Goal: Task Accomplishment & Management: Complete application form

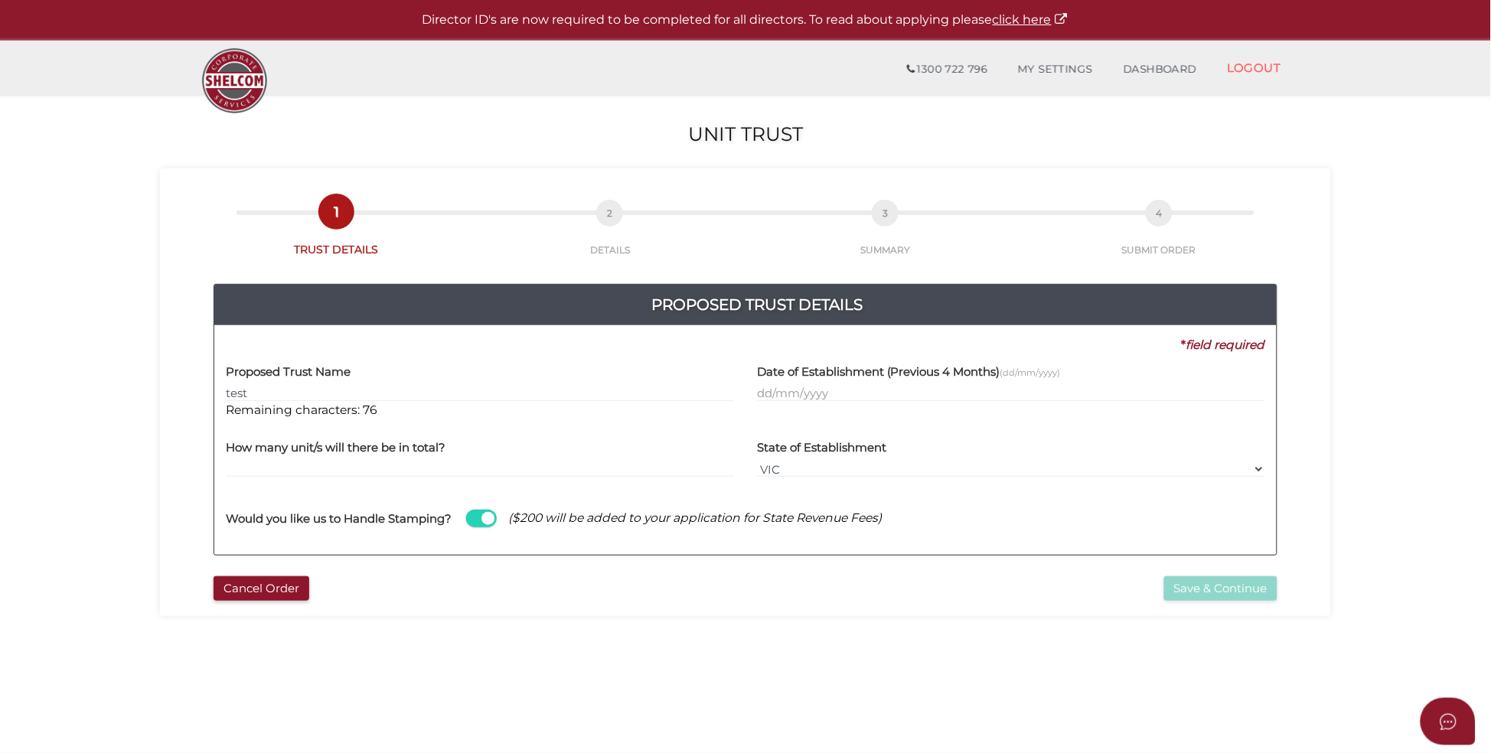
type input "test"
click at [848, 389] on input "text" at bounding box center [1011, 393] width 508 height 17
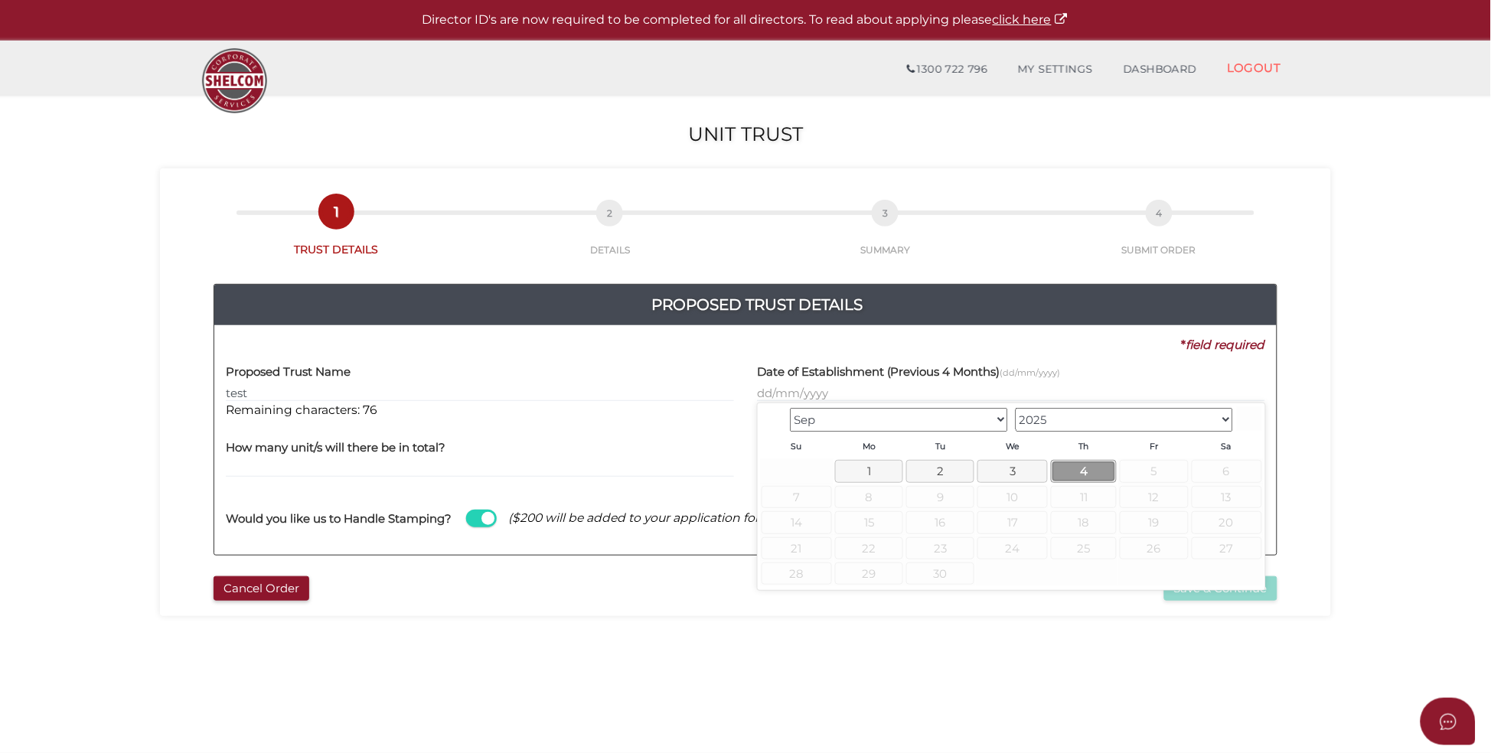
click at [1101, 473] on link "4" at bounding box center [1084, 471] width 66 height 22
type input "04/09/2025"
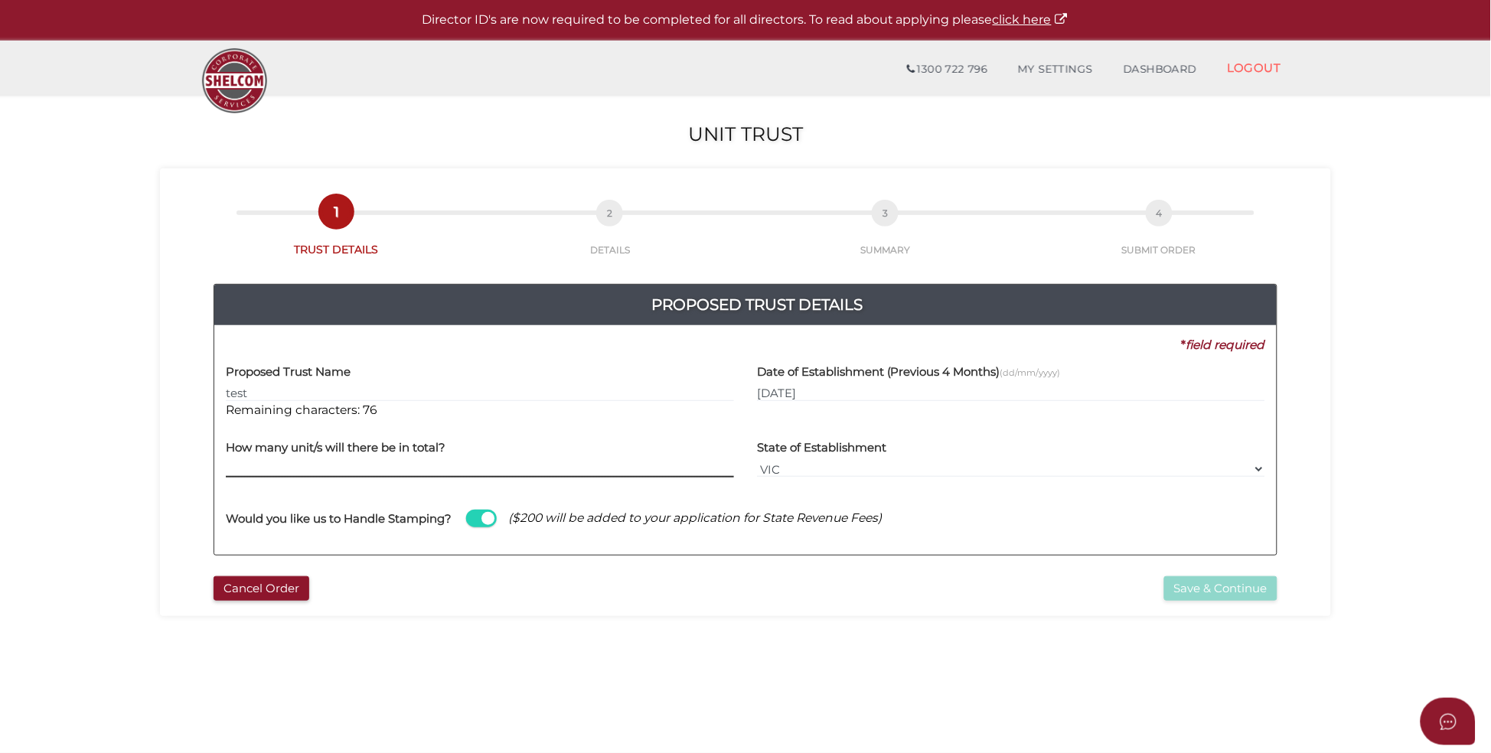
click at [409, 473] on input "text" at bounding box center [480, 469] width 508 height 17
type input "1"
click at [1258, 586] on button "Save & Continue" at bounding box center [1220, 588] width 113 height 25
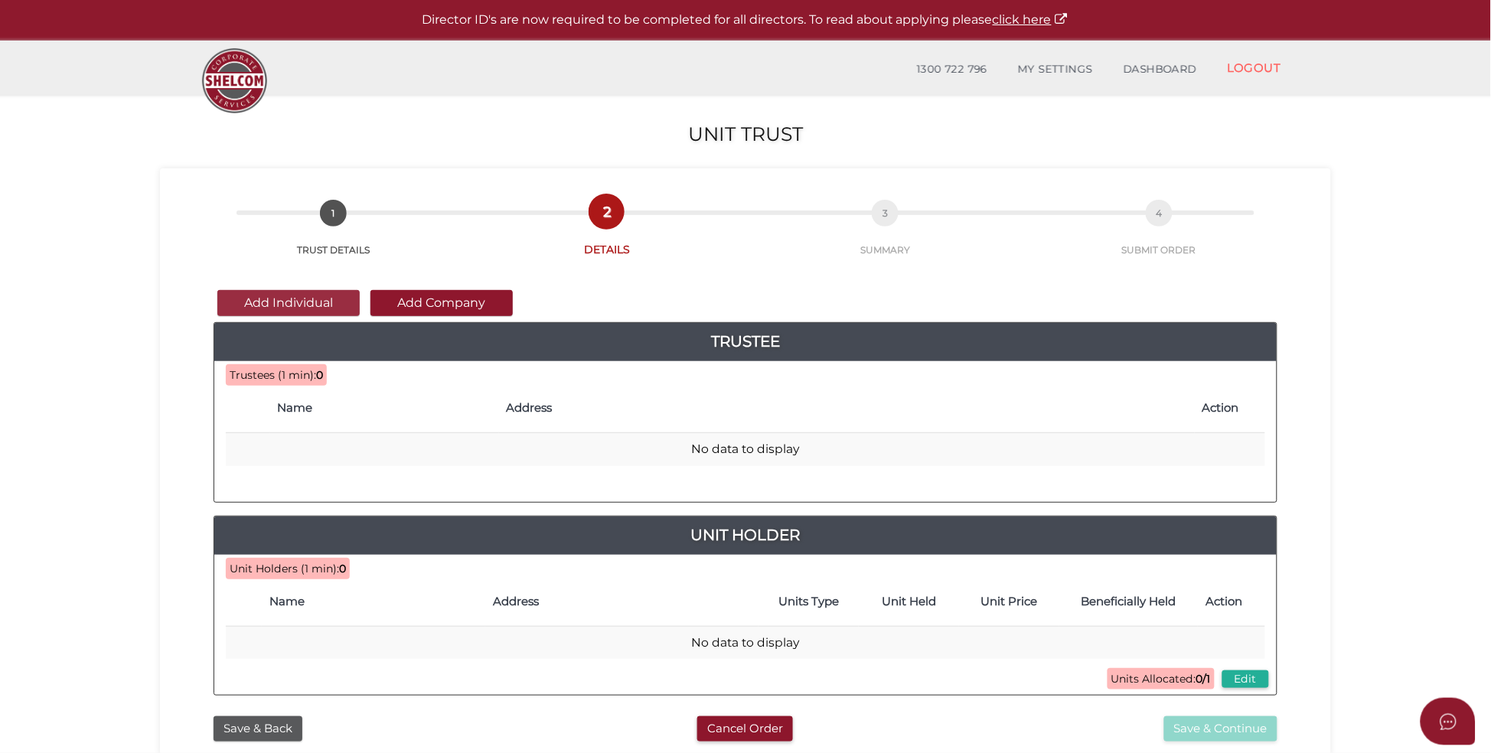
click at [296, 304] on button "Add Individual" at bounding box center [288, 303] width 142 height 26
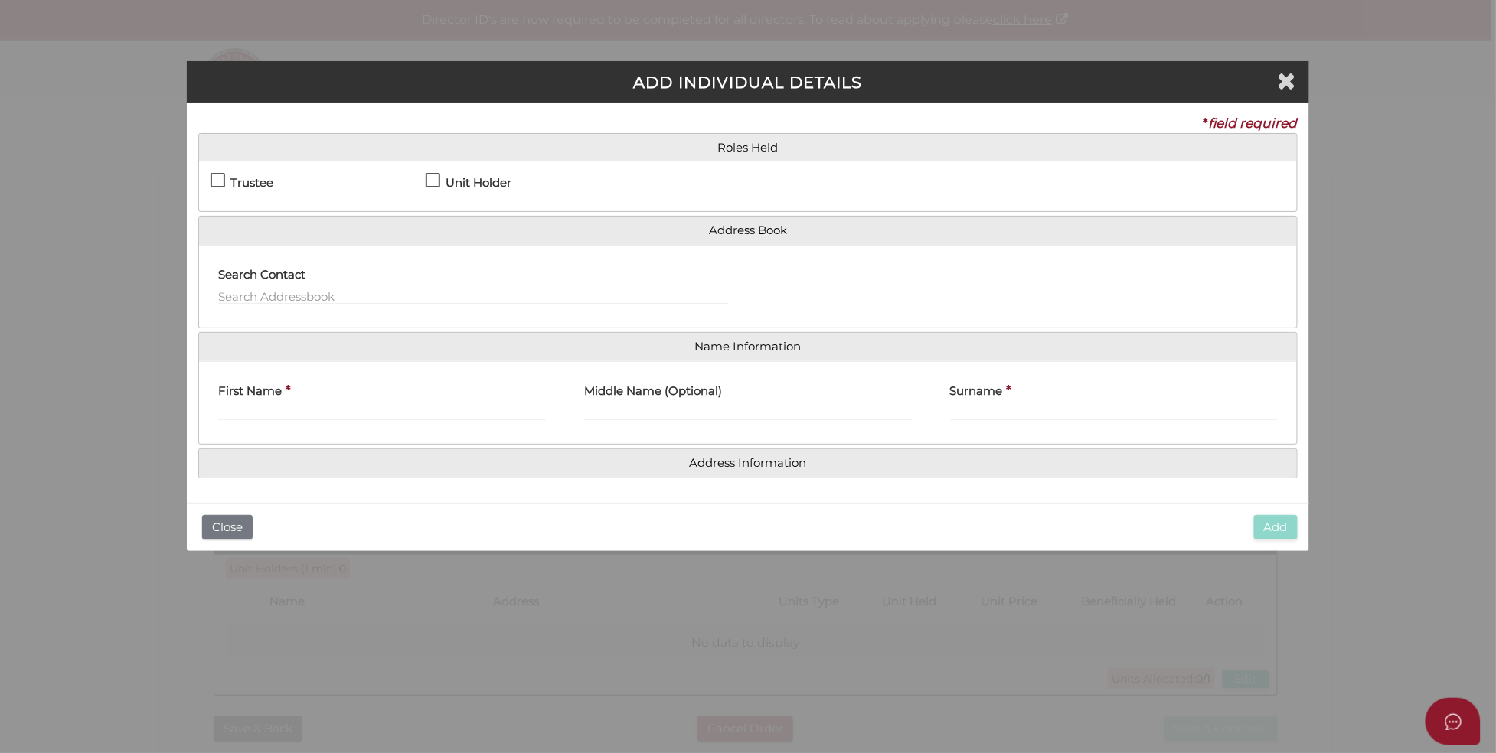
click at [432, 182] on label "Unit Holder" at bounding box center [469, 186] width 86 height 19
checkbox input "true"
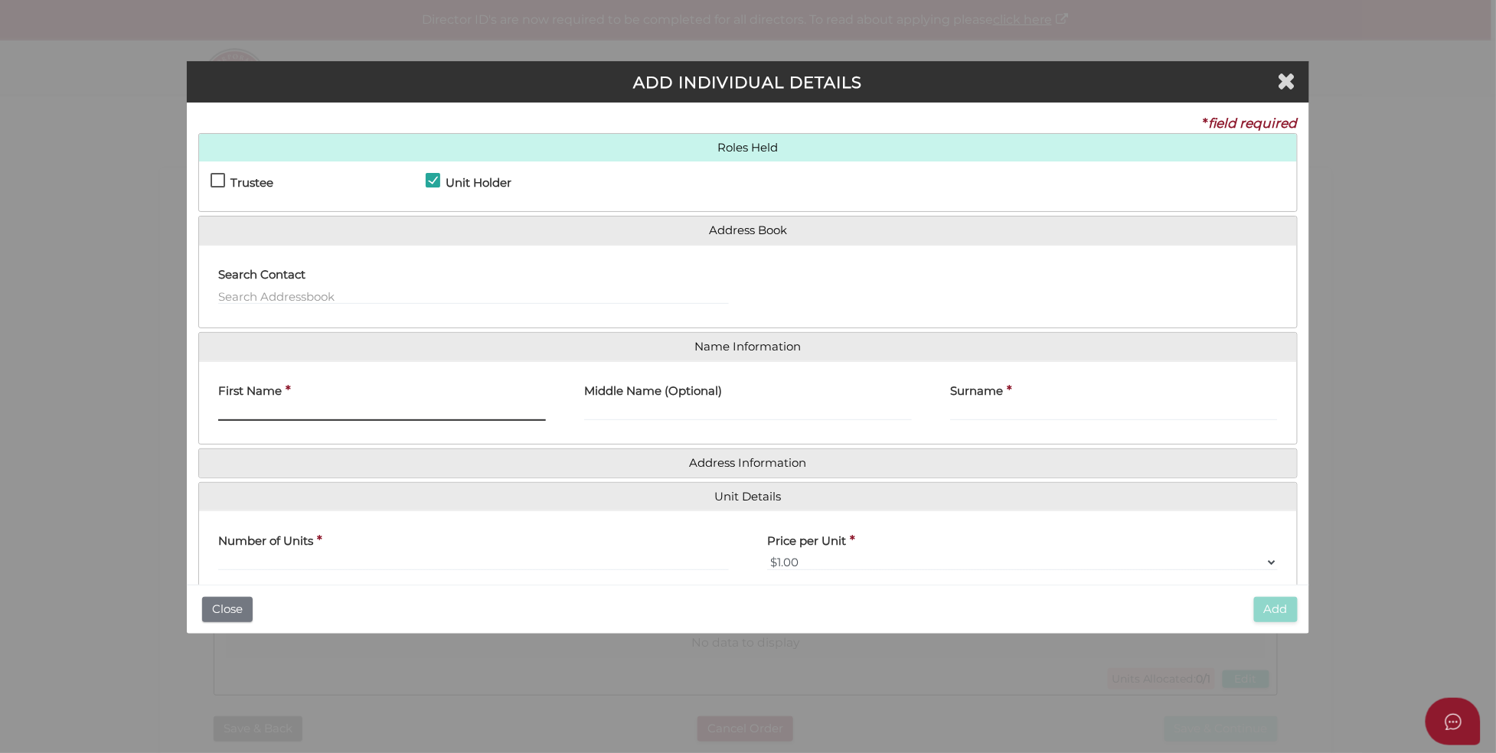
click at [318, 406] on input "First Name" at bounding box center [382, 412] width 328 height 17
type input "jenny"
click at [945, 404] on div "Surname *" at bounding box center [1114, 404] width 366 height 60
click at [975, 419] on input "Surname" at bounding box center [1114, 412] width 328 height 17
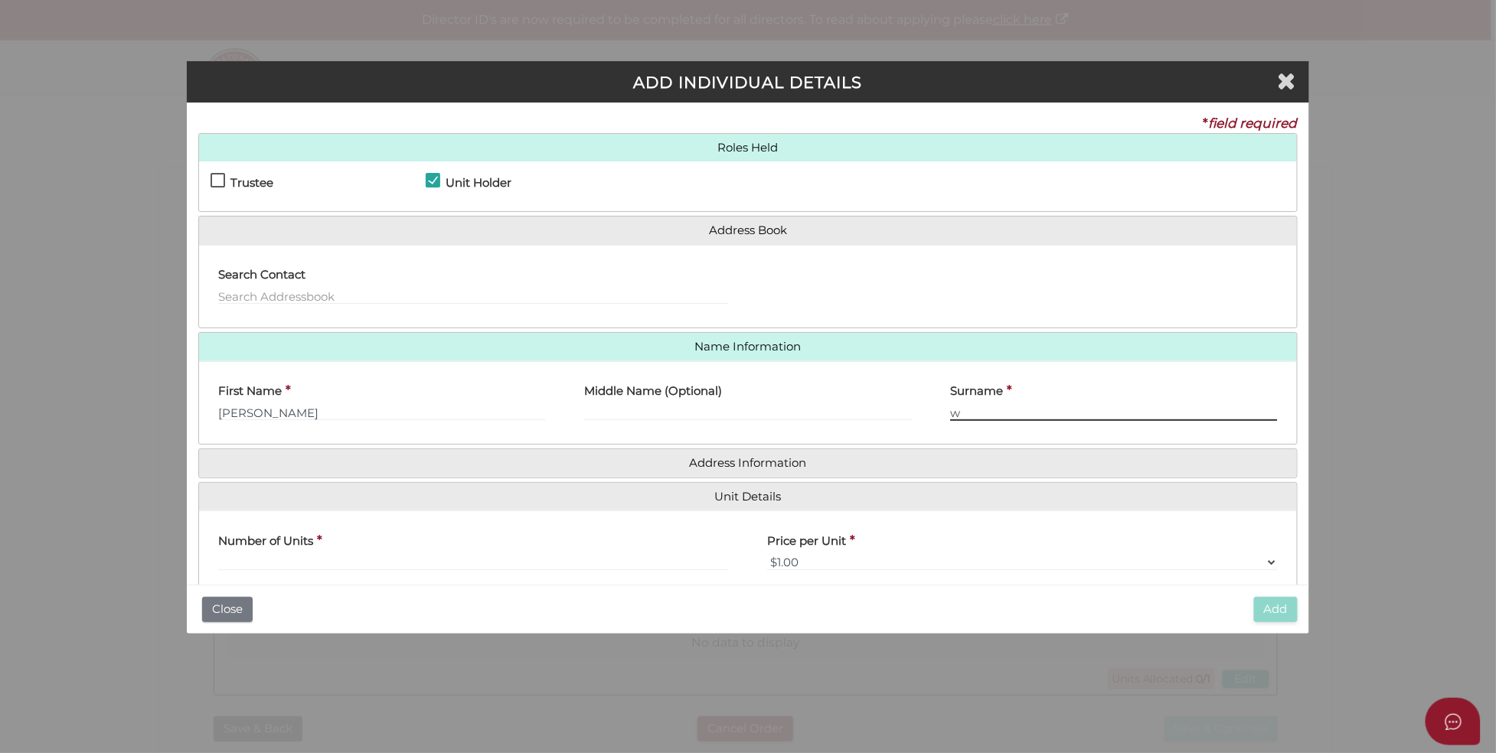
type input "w"
click at [365, 563] on input "text" at bounding box center [473, 562] width 511 height 17
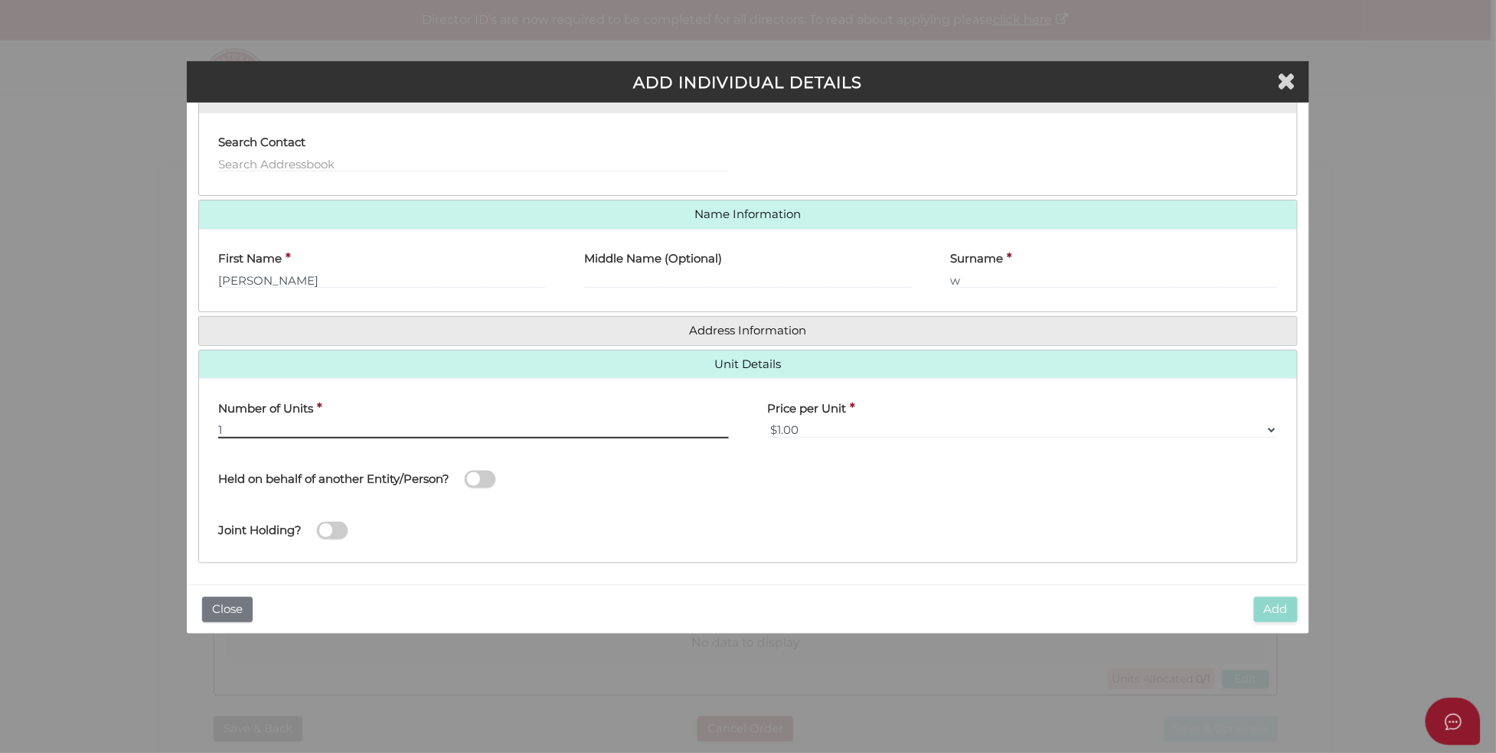
scroll to position [135, 0]
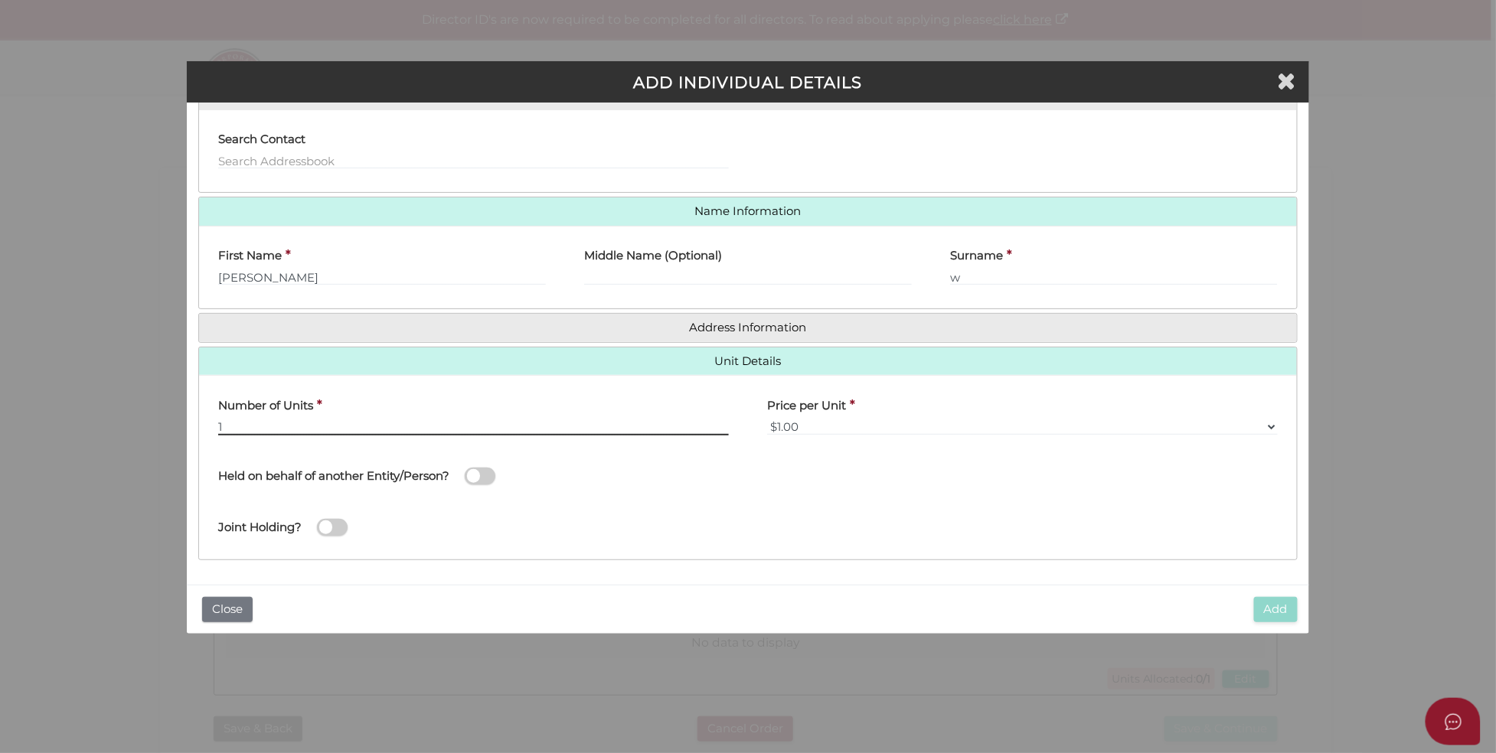
type input "1"
click at [477, 473] on span at bounding box center [480, 477] width 31 height 18
click at [0, 0] on input "checkbox" at bounding box center [0, 0] width 0 height 0
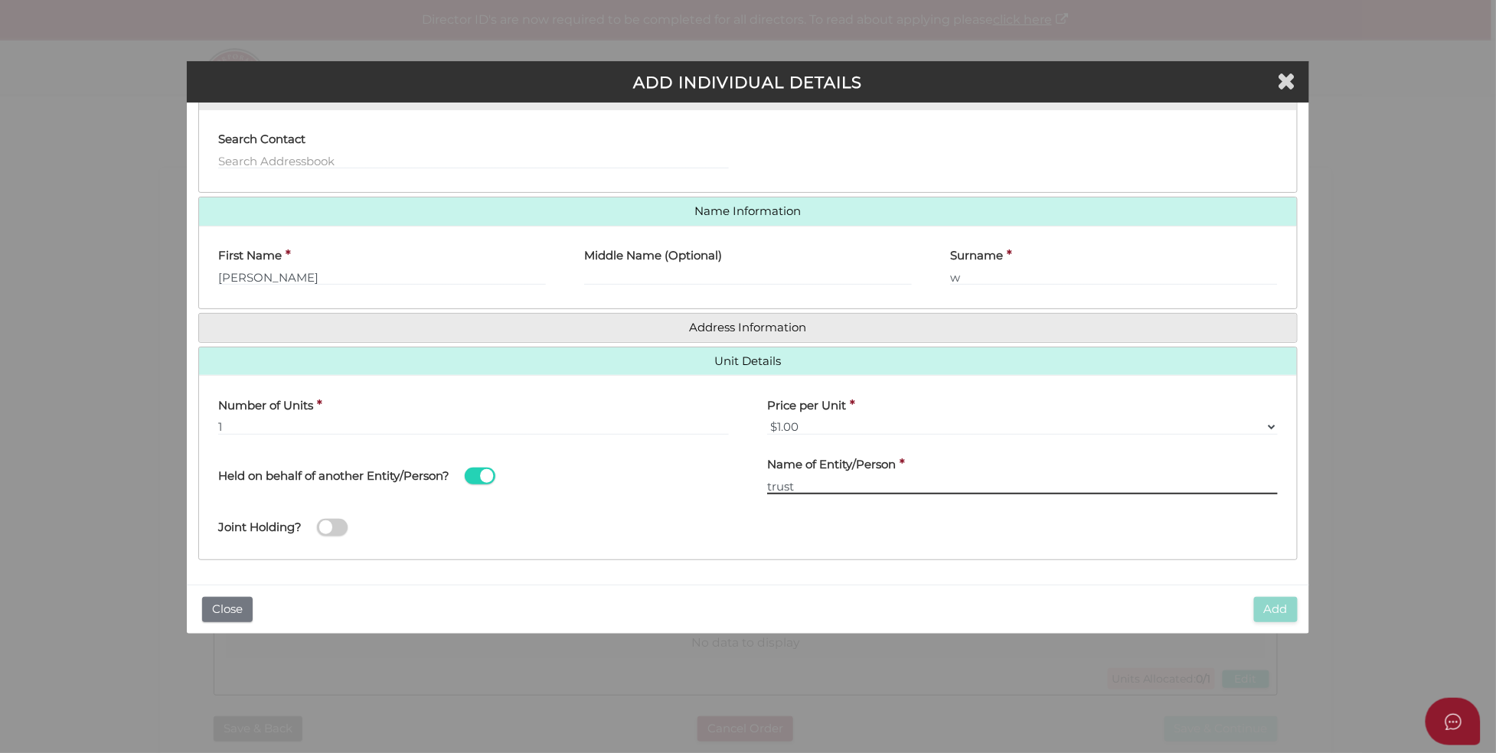
type input "trust"
click at [327, 522] on span at bounding box center [332, 528] width 31 height 18
click at [0, 0] on input "checkbox" at bounding box center [0, 0] width 0 height 0
click at [340, 523] on span at bounding box center [332, 528] width 31 height 18
click at [0, 0] on input "checkbox" at bounding box center [0, 0] width 0 height 0
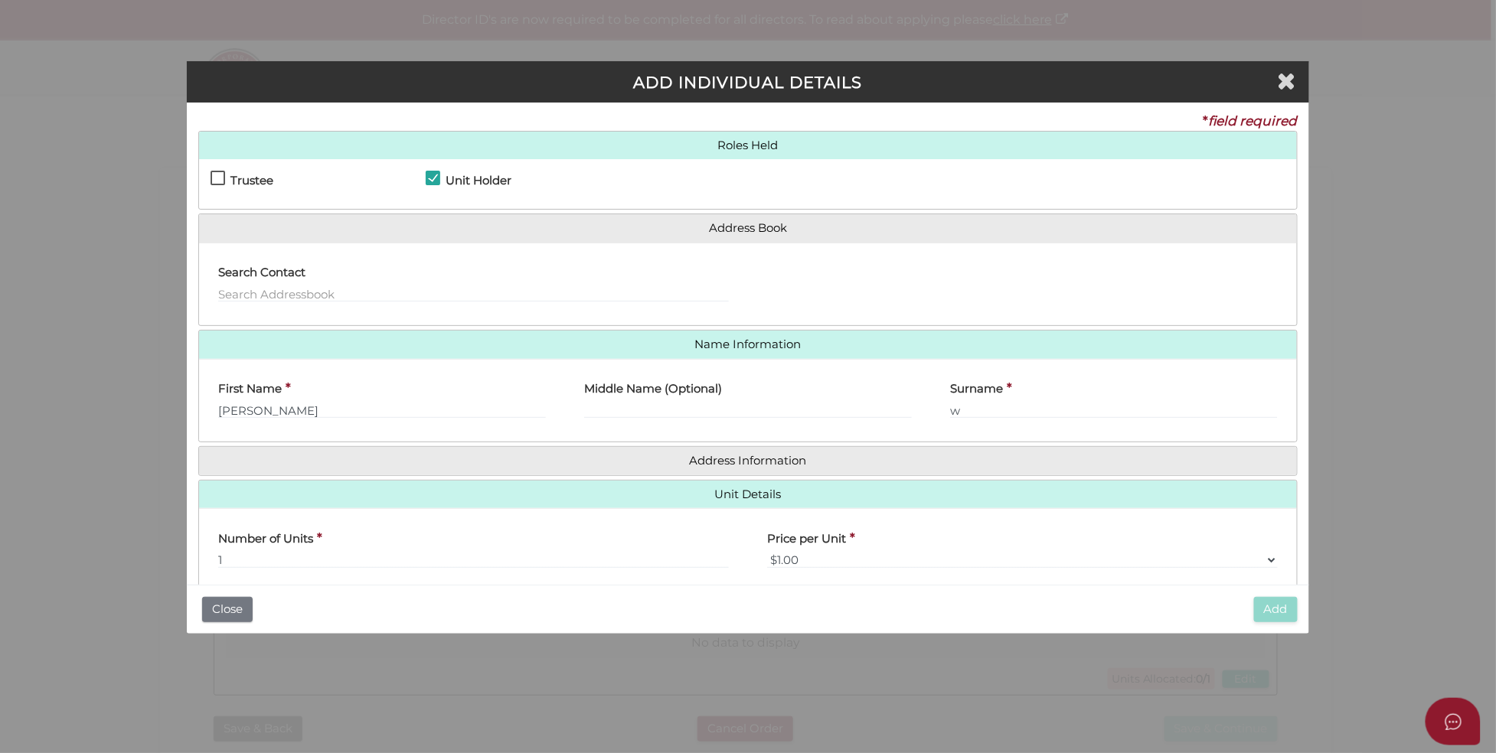
scroll to position [0, 0]
click at [219, 177] on label "Trustee" at bounding box center [241, 186] width 63 height 19
checkbox input "true"
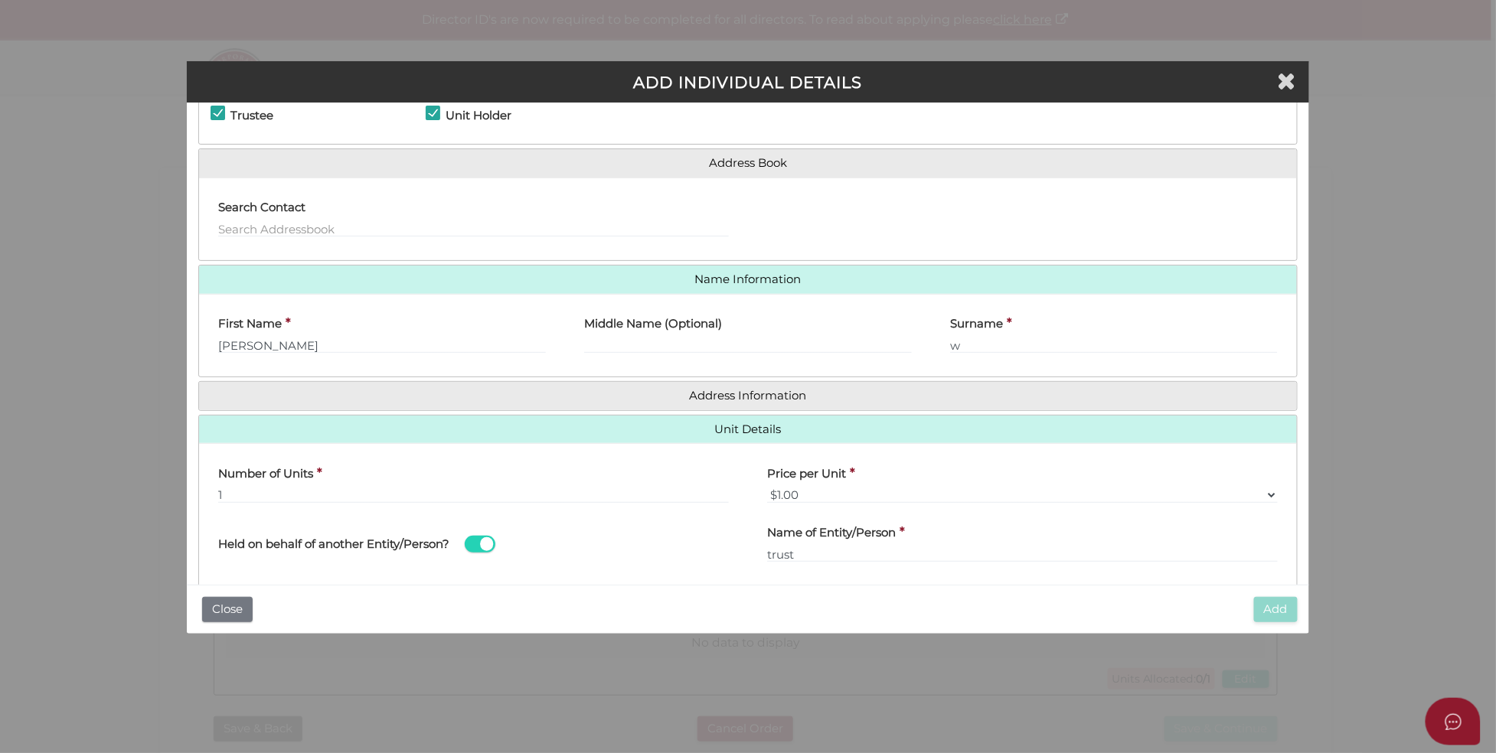
scroll to position [135, 0]
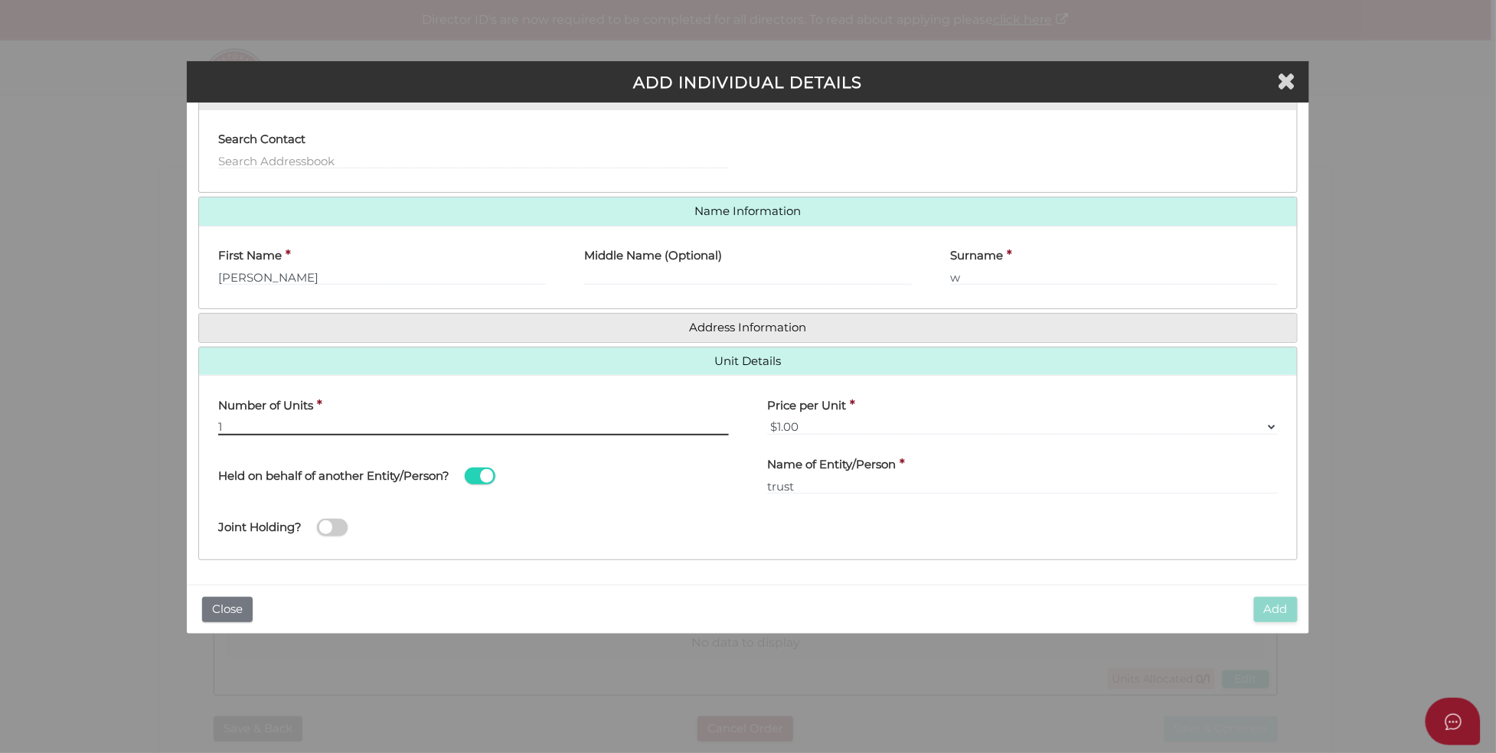
click at [335, 419] on input "1" at bounding box center [473, 427] width 511 height 17
click at [981, 277] on input "w" at bounding box center [1114, 277] width 328 height 17
click at [385, 430] on input "1" at bounding box center [473, 427] width 511 height 17
click at [342, 524] on span at bounding box center [332, 528] width 31 height 18
click at [0, 0] on input "checkbox" at bounding box center [0, 0] width 0 height 0
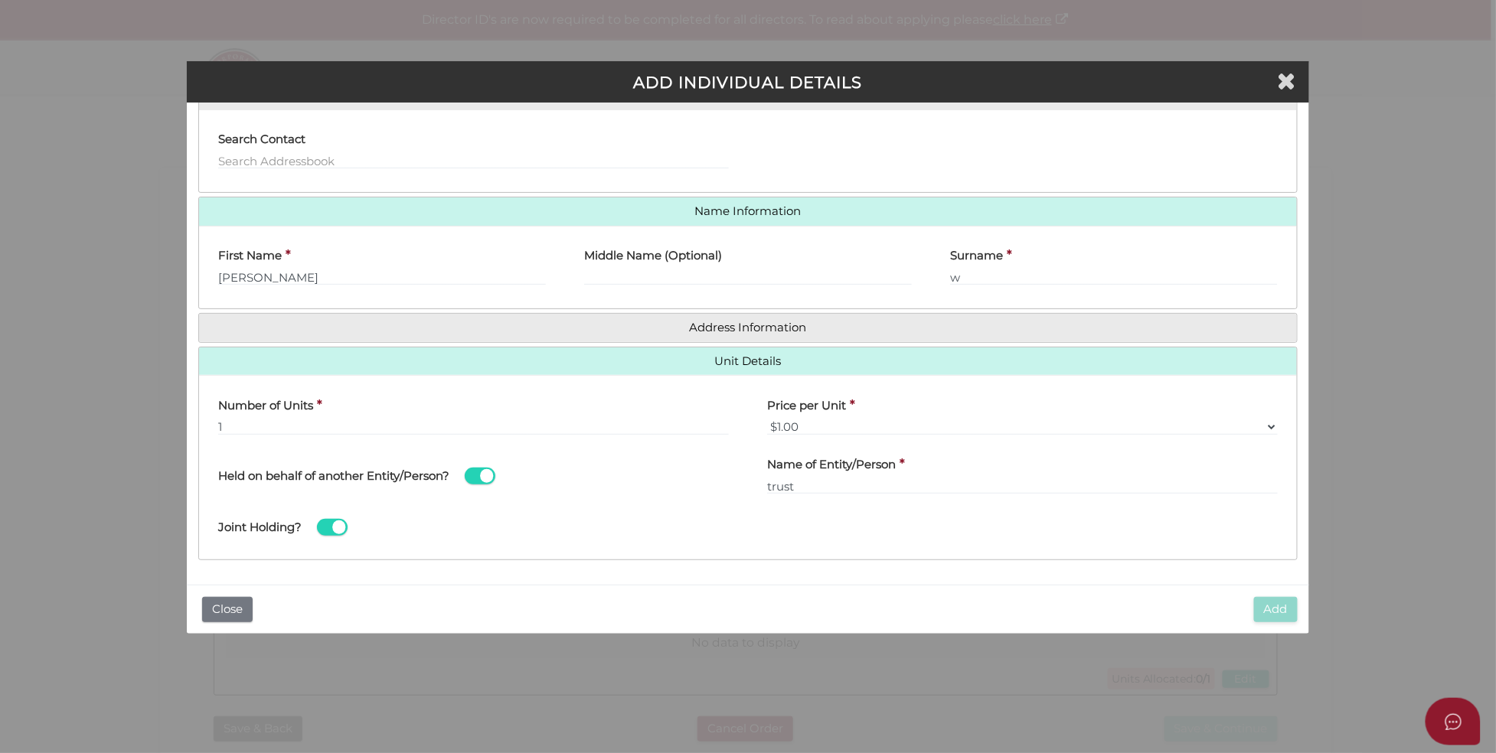
click at [335, 524] on span at bounding box center [332, 528] width 31 height 18
click at [0, 0] on input "checkbox" at bounding box center [0, 0] width 0 height 0
click at [490, 473] on span at bounding box center [480, 477] width 31 height 18
click at [0, 0] on input "checkbox" at bounding box center [0, 0] width 0 height 0
drag, startPoint x: 1144, startPoint y: 589, endPoint x: 1199, endPoint y: 608, distance: 58.1
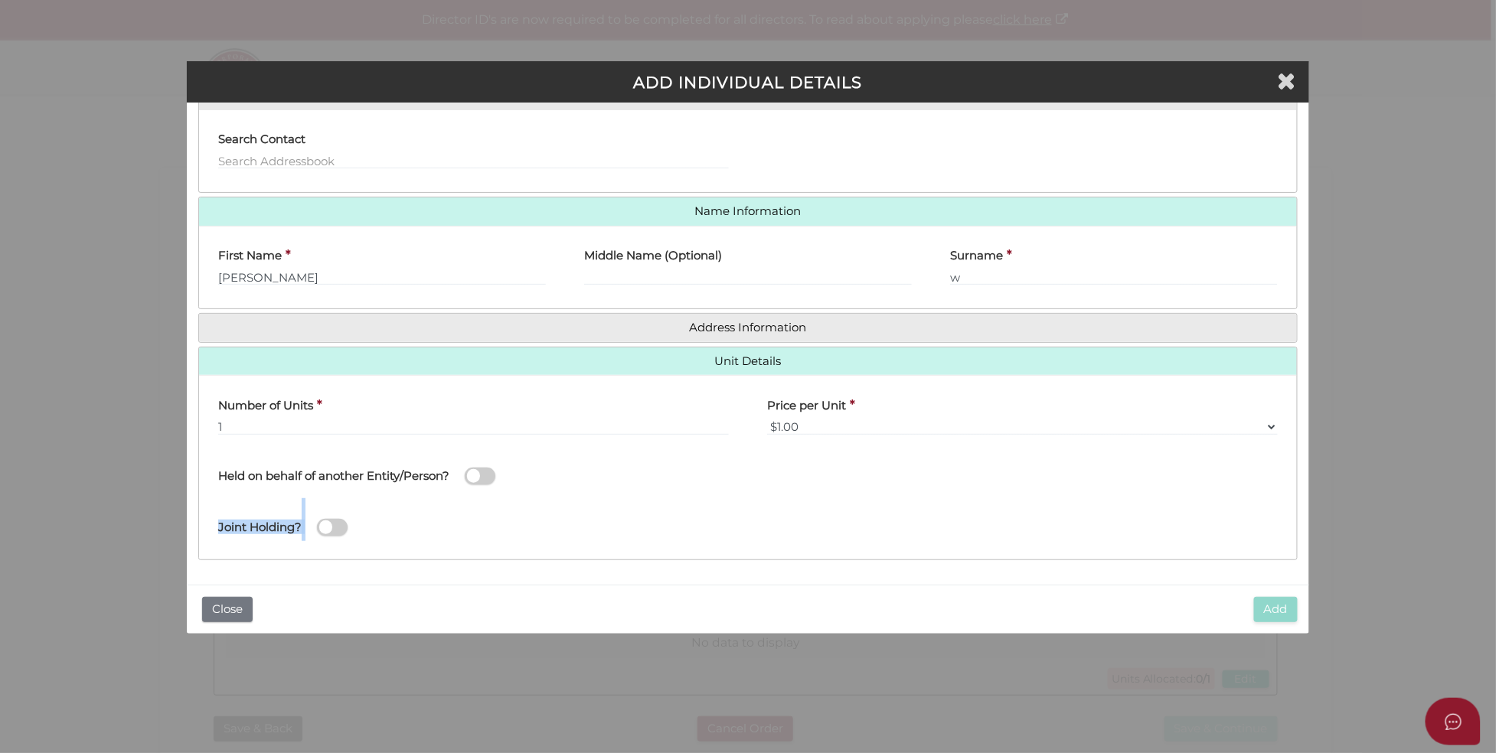
click at [1182, 605] on div "ADD INDIVIDUAL DETAILS * field required Roles Held Trustee Principal Beneficiar…" at bounding box center [748, 347] width 1122 height 573
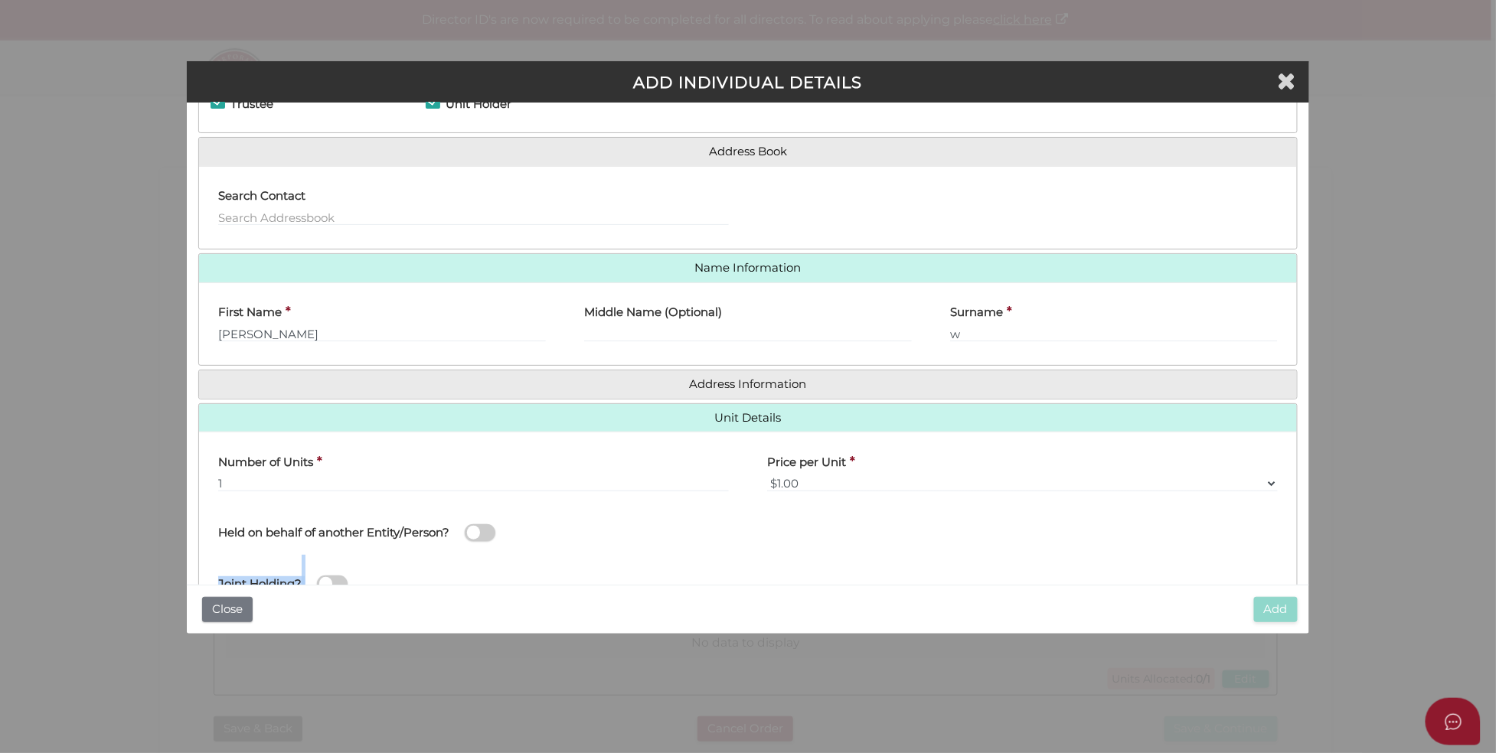
scroll to position [0, 0]
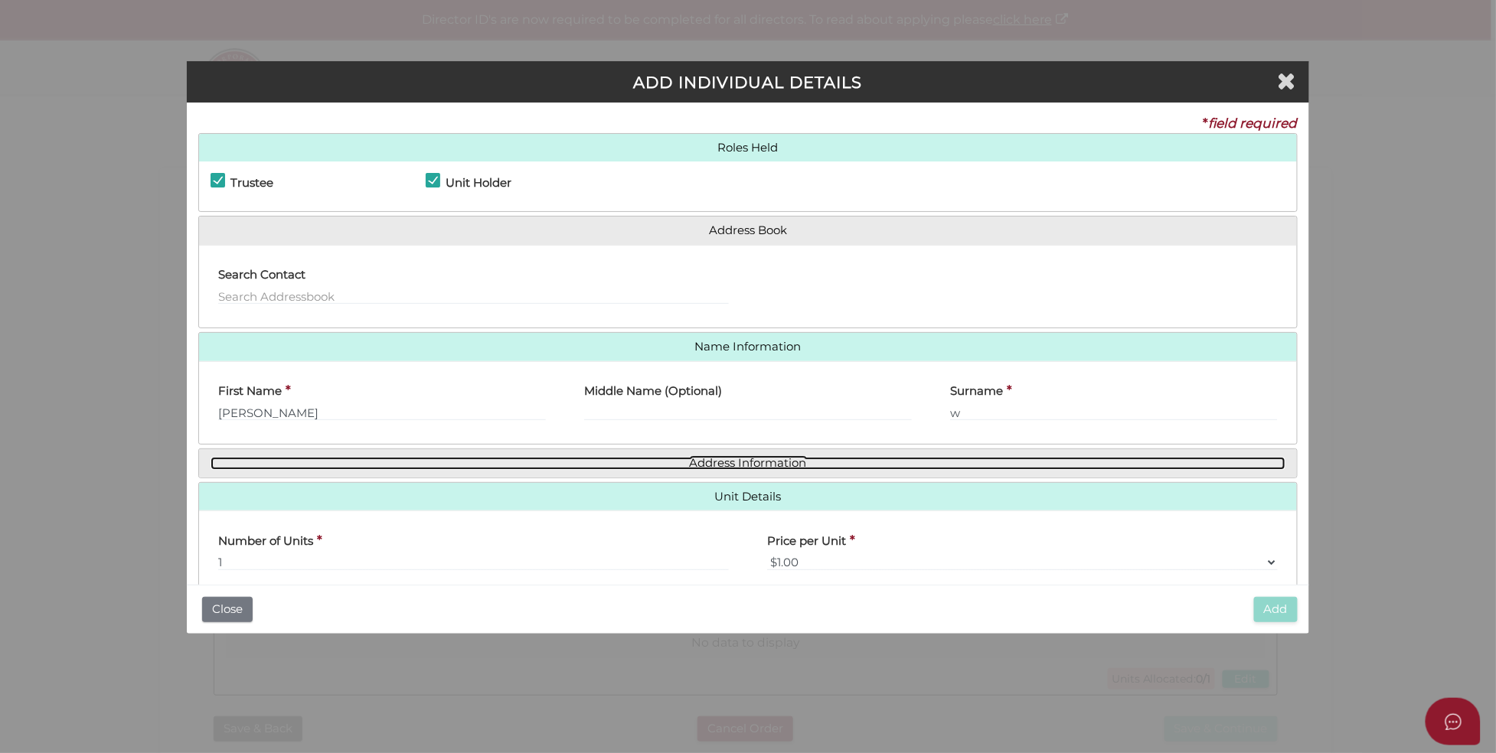
click at [730, 463] on link "Address Information" at bounding box center [747, 463] width 1075 height 13
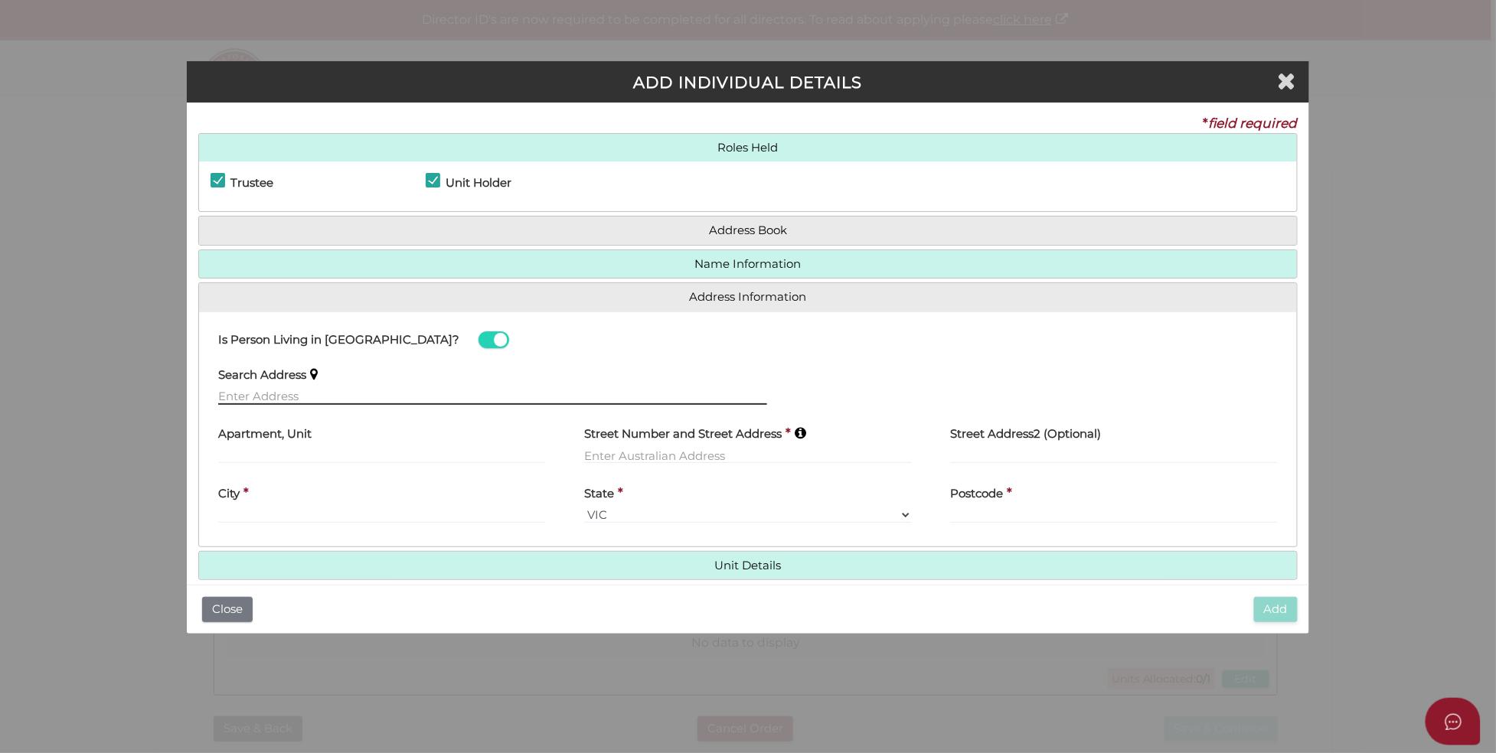
click at [318, 395] on input "text" at bounding box center [492, 396] width 549 height 17
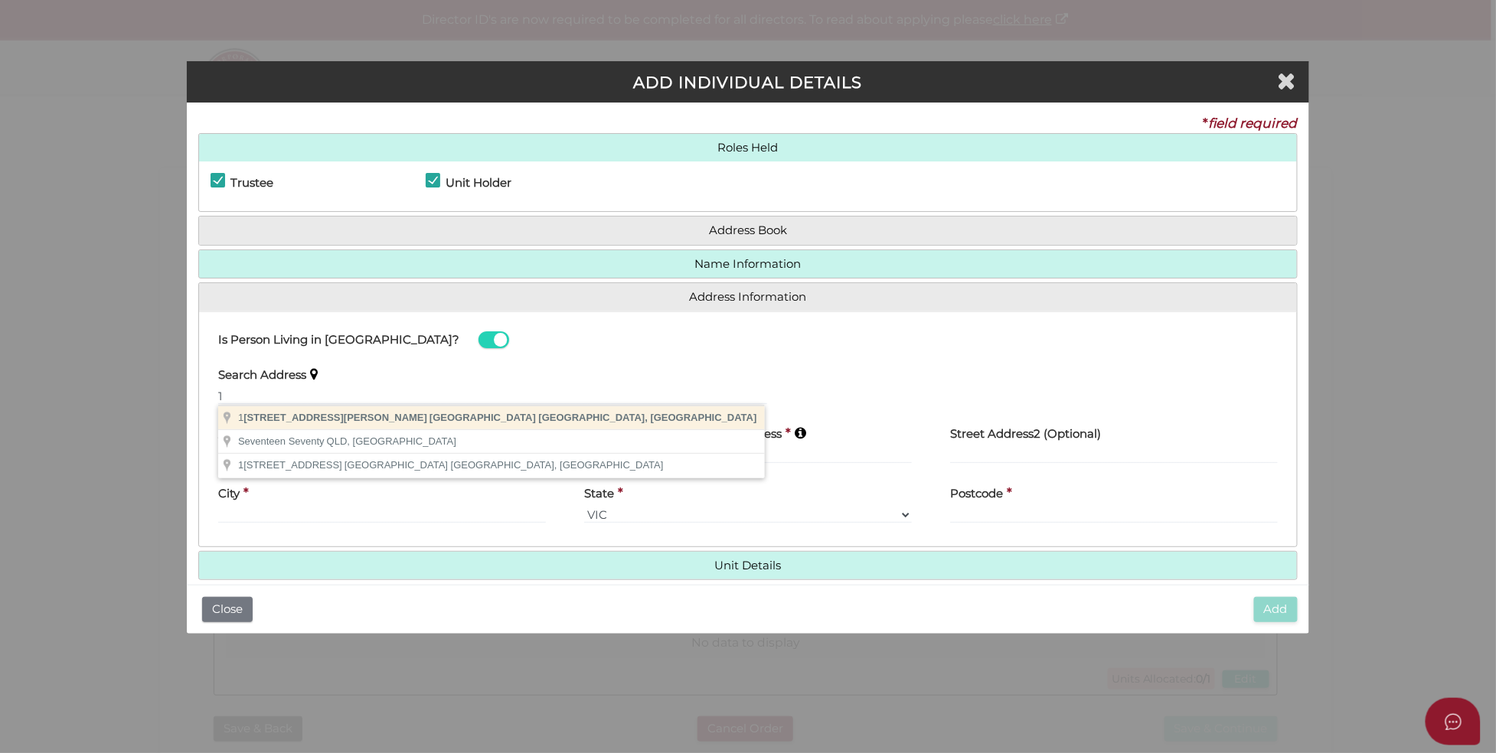
type input "101 Collins Street, Melbourne VIC, Australia"
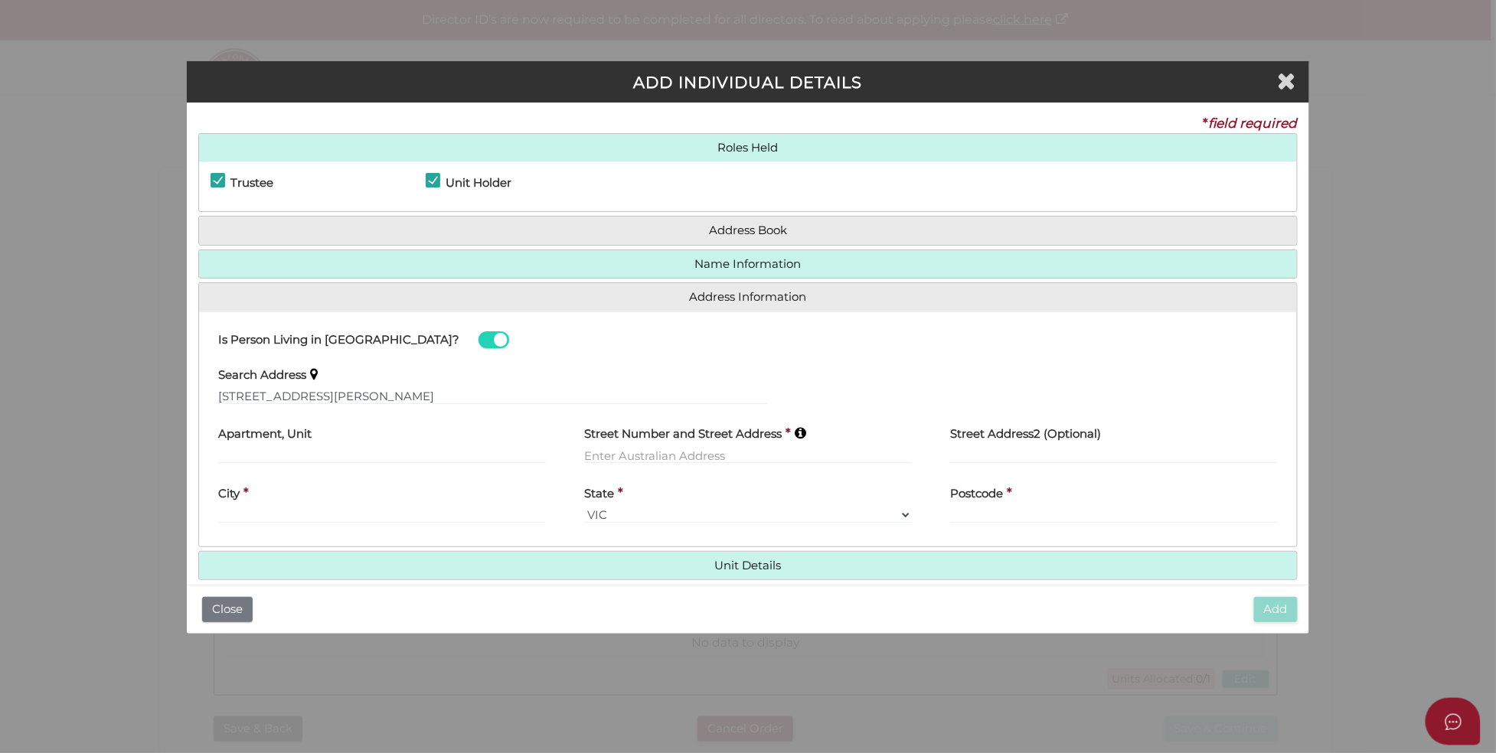
type input "101 Collins Street"
type input "Melbourne"
select select "VIC"
type input "3000"
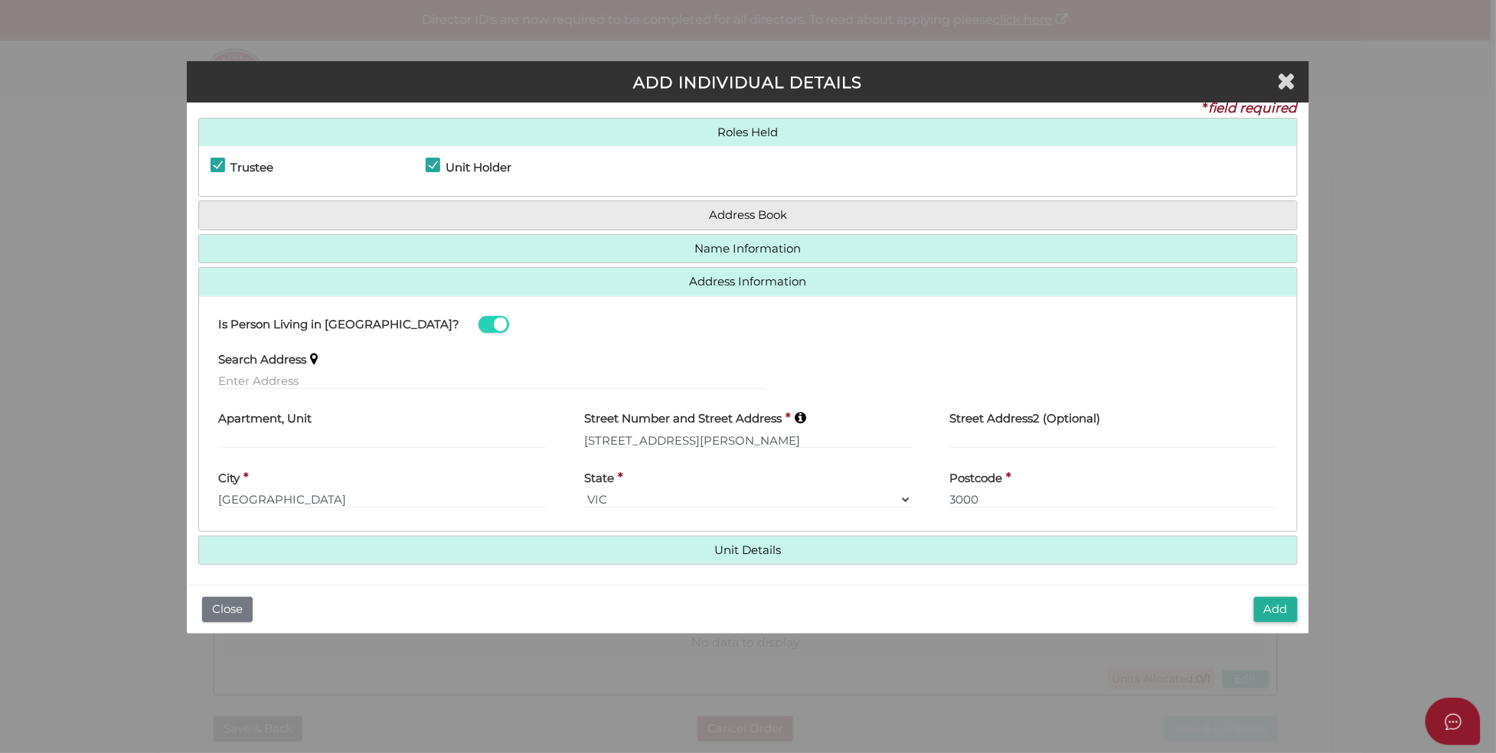
scroll to position [20, 0]
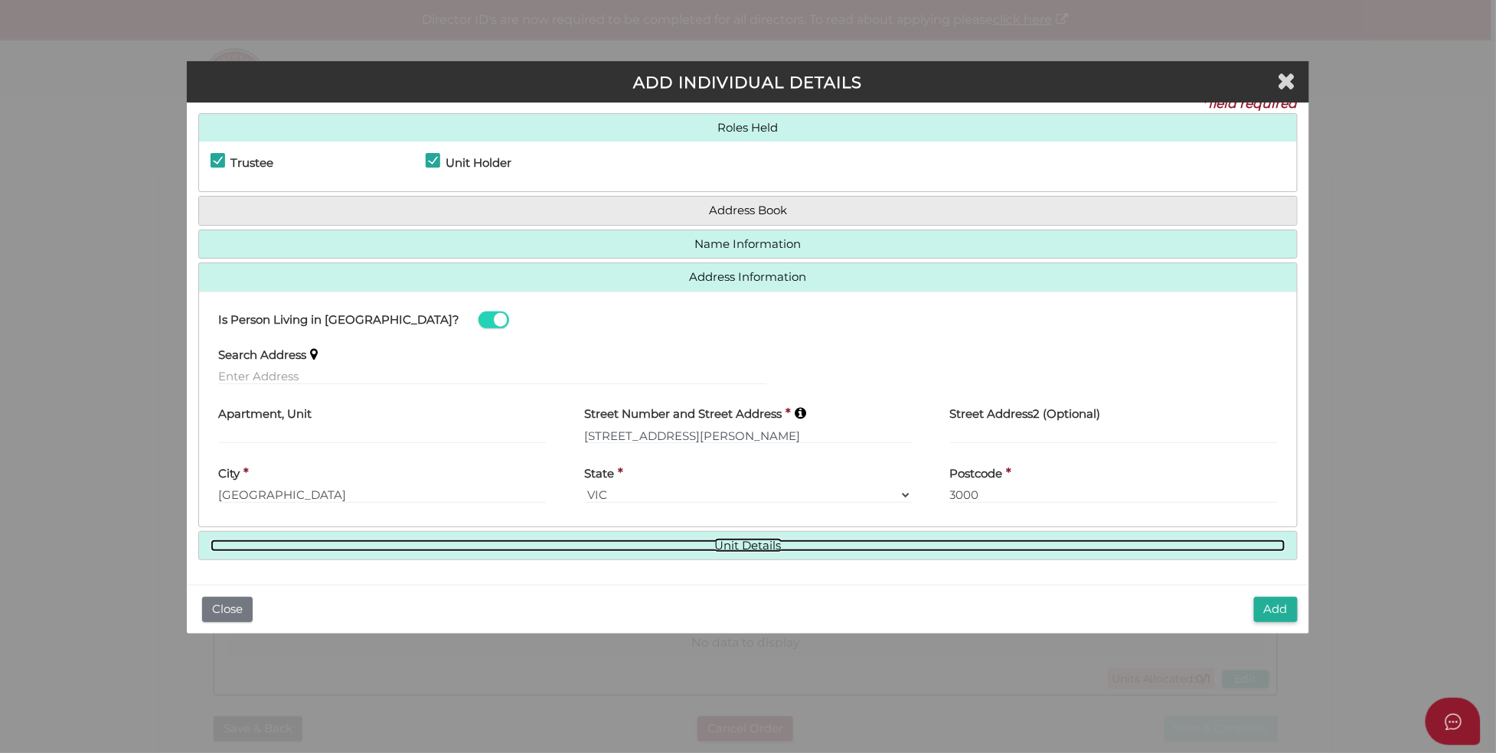
click at [735, 543] on link "Unit Details" at bounding box center [747, 546] width 1075 height 13
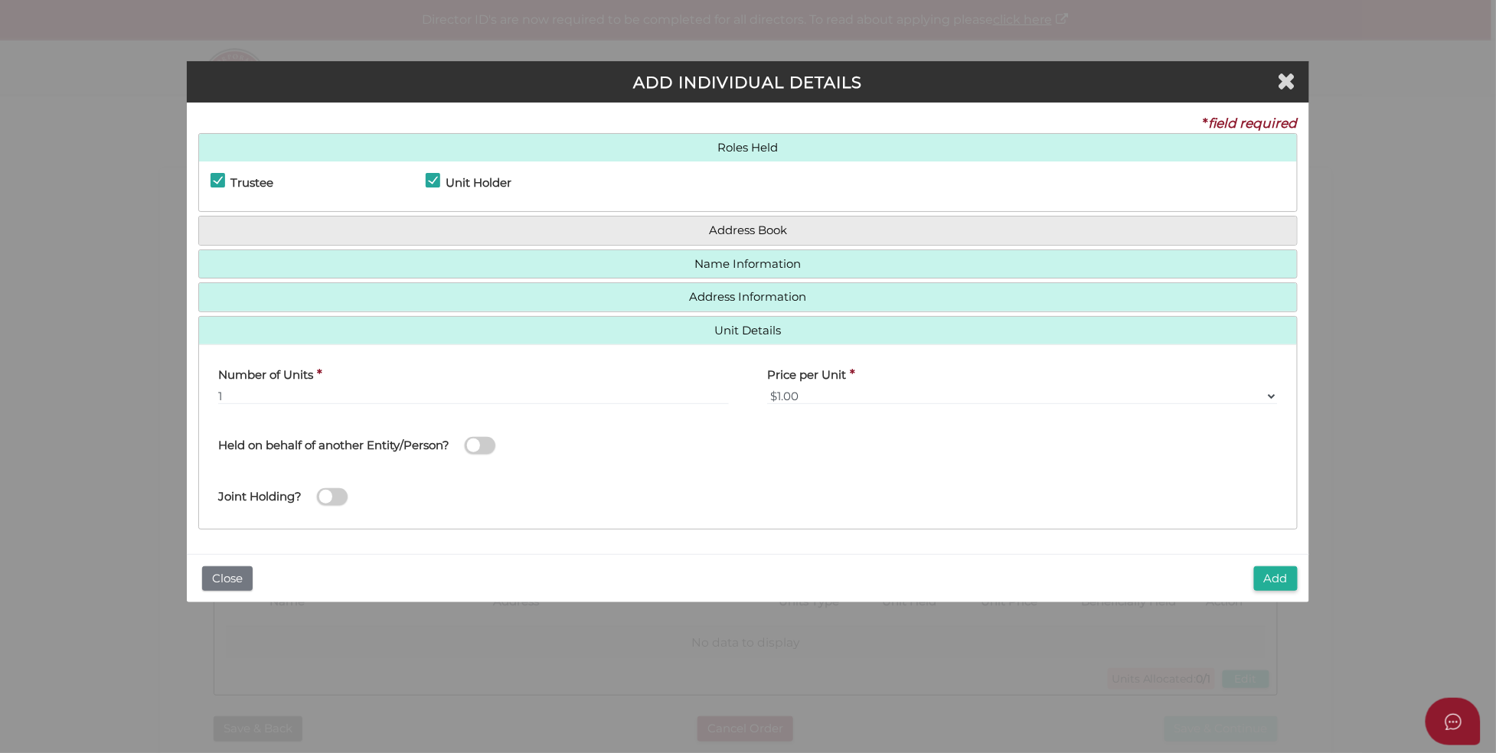
click at [481, 445] on span at bounding box center [480, 446] width 31 height 18
click at [0, 0] on input "checkbox" at bounding box center [0, 0] width 0 height 0
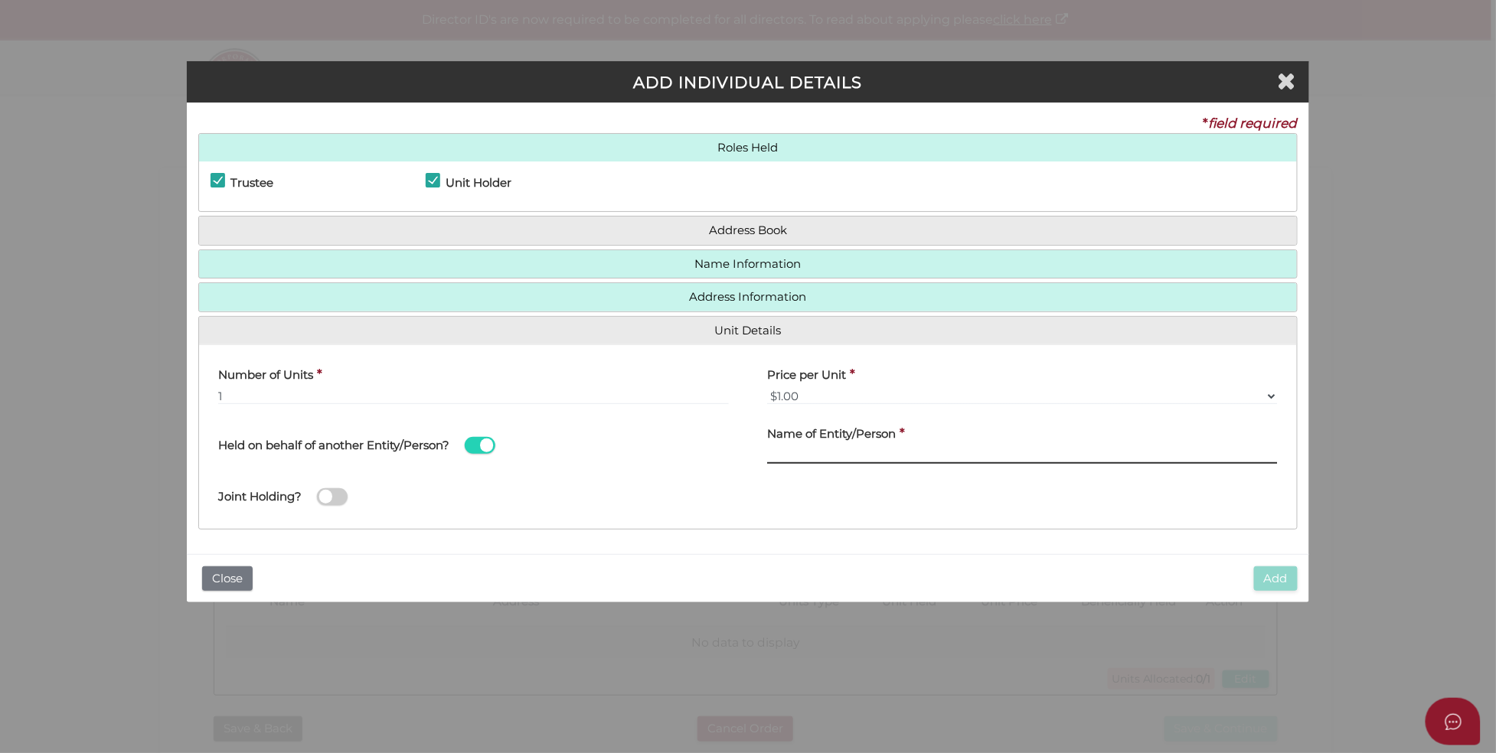
click at [840, 458] on input "text" at bounding box center [1022, 455] width 511 height 17
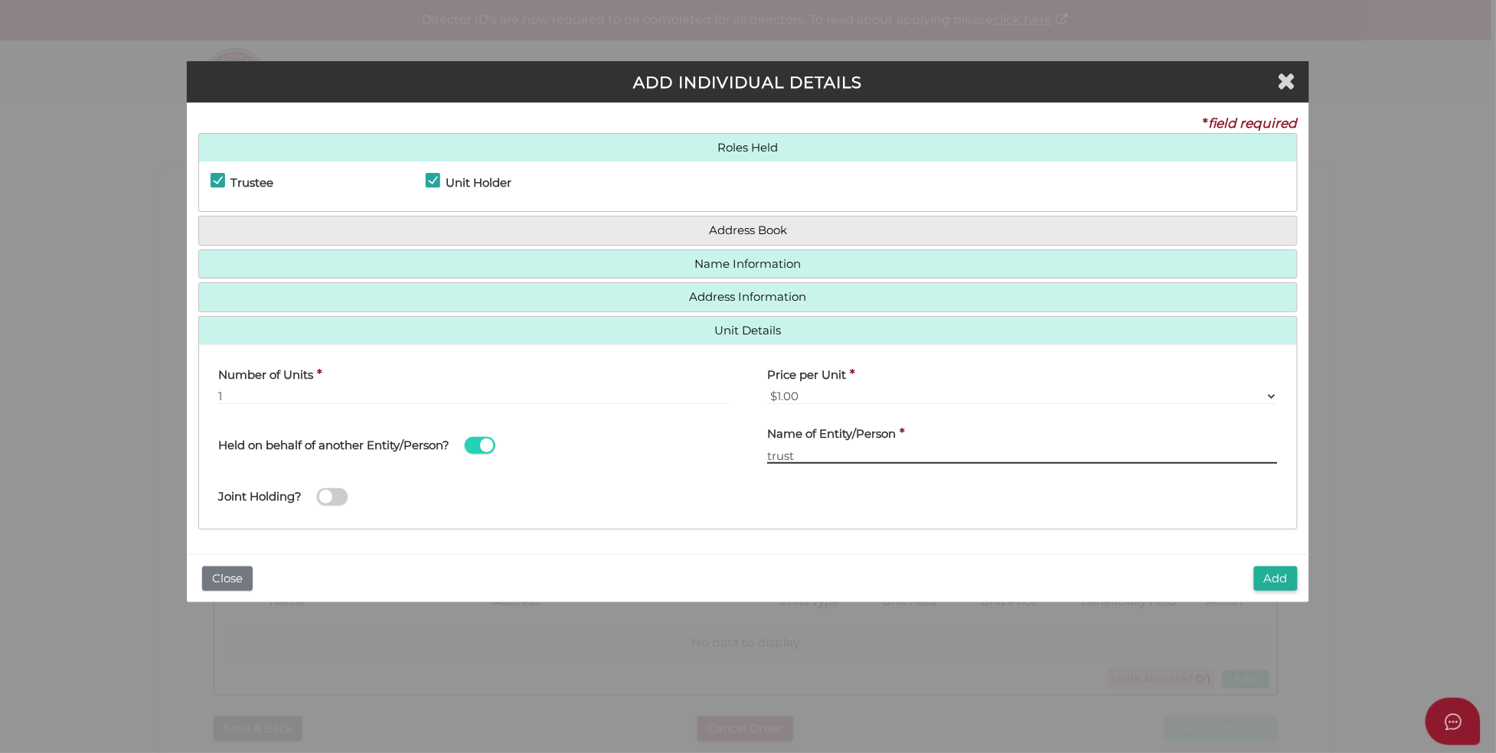
type input "trust"
click at [331, 504] on span at bounding box center [332, 497] width 31 height 18
click at [0, 0] on input "checkbox" at bounding box center [0, 0] width 0 height 0
click at [1271, 576] on button "Add" at bounding box center [1276, 578] width 44 height 25
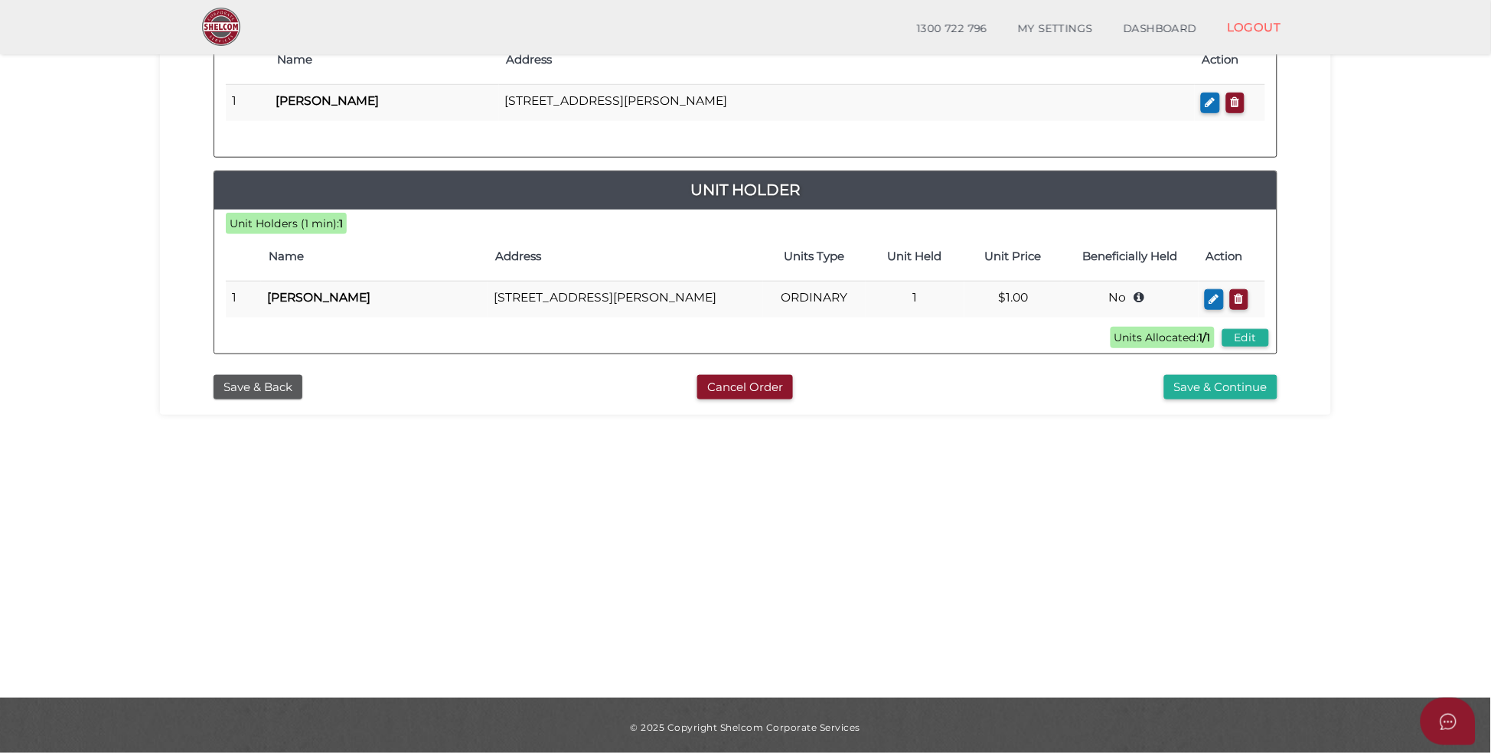
scroll to position [297, 0]
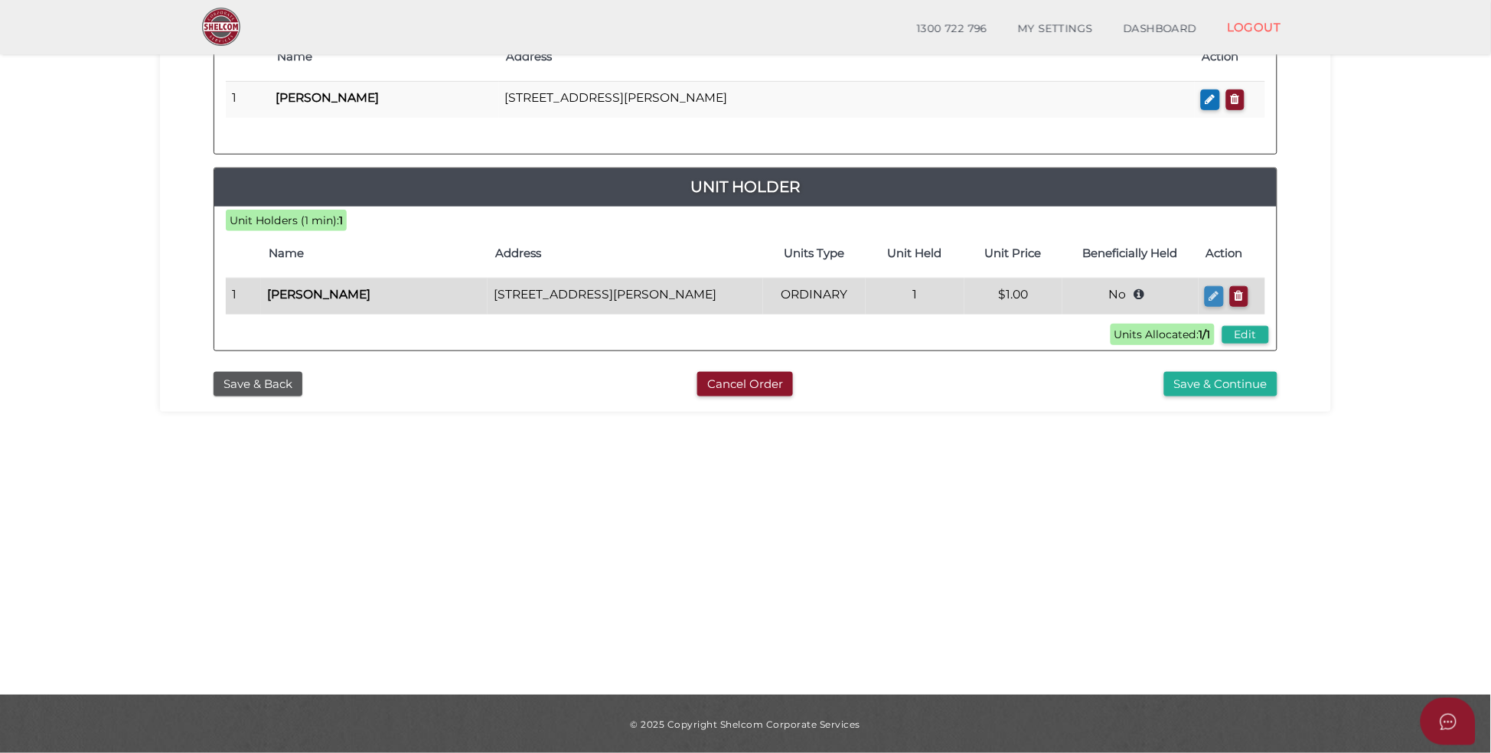
click at [1215, 300] on icon "button" at bounding box center [1214, 295] width 10 height 11
checkbox input "true"
type input "[PERSON_NAME]"
type input "W"
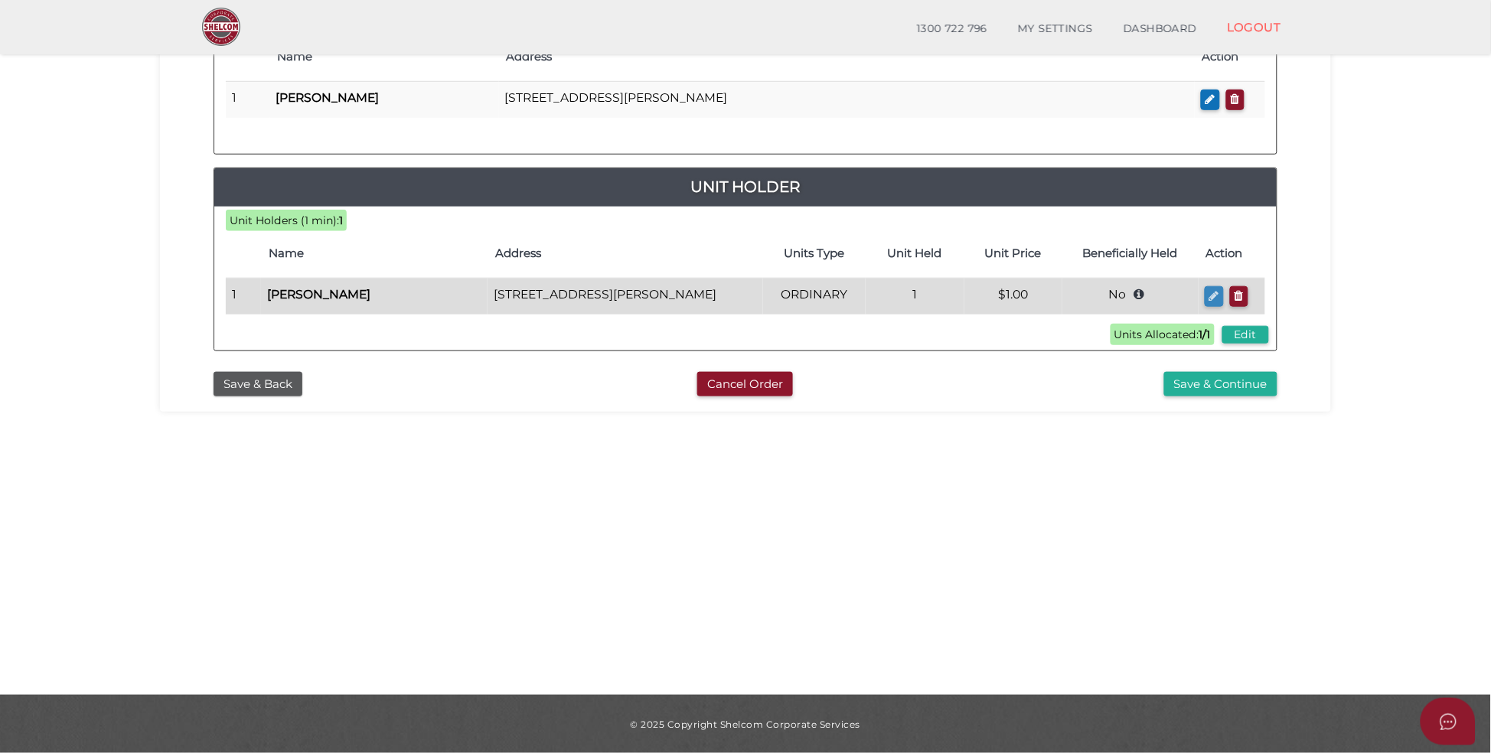
type input "1"
select select "$1.00"
type input "Trust"
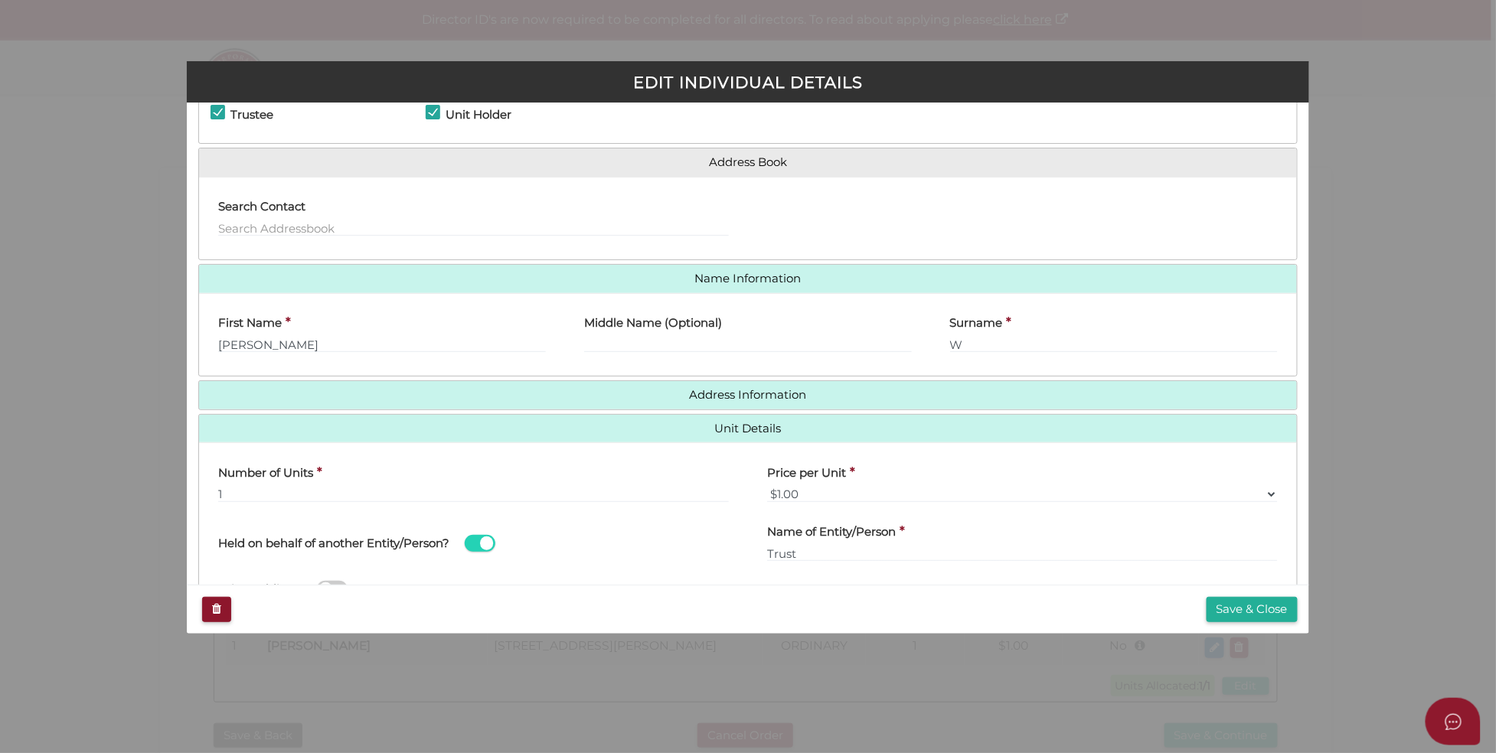
scroll to position [135, 0]
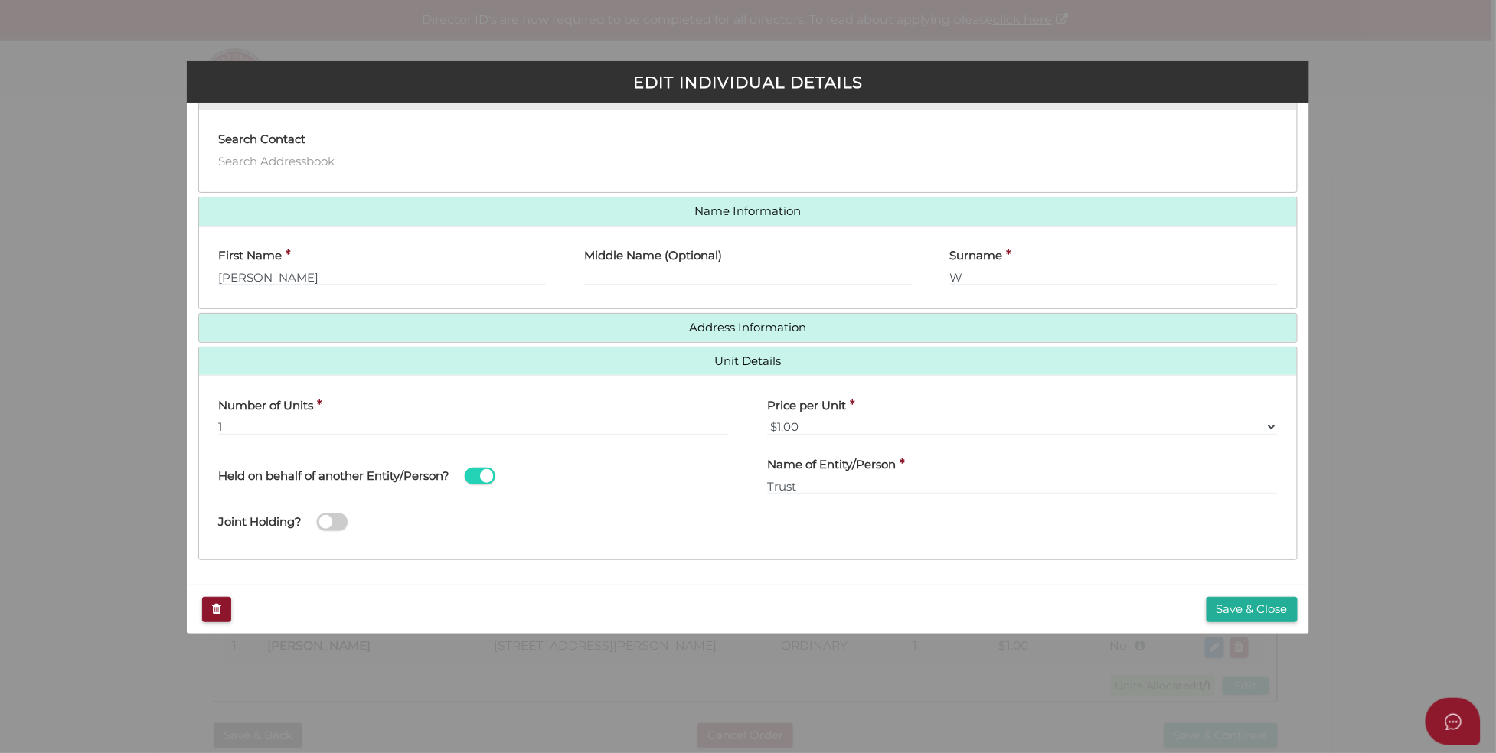
click at [342, 520] on span at bounding box center [332, 523] width 31 height 18
click at [0, 0] on input "checkbox" at bounding box center [0, 0] width 0 height 0
click at [419, 523] on div "Joint Holding?" at bounding box center [492, 522] width 549 height 49
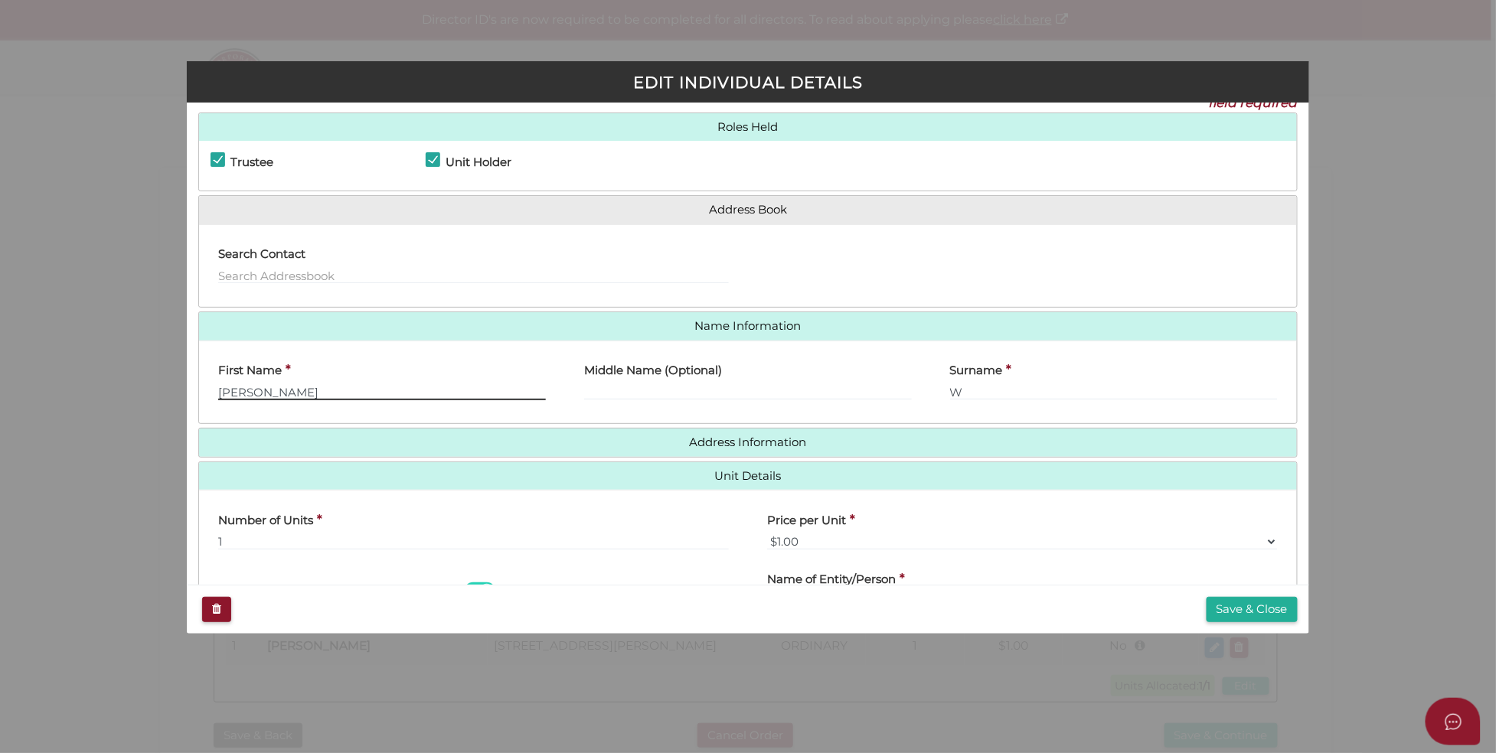
click at [265, 394] on input "[PERSON_NAME]" at bounding box center [382, 391] width 328 height 17
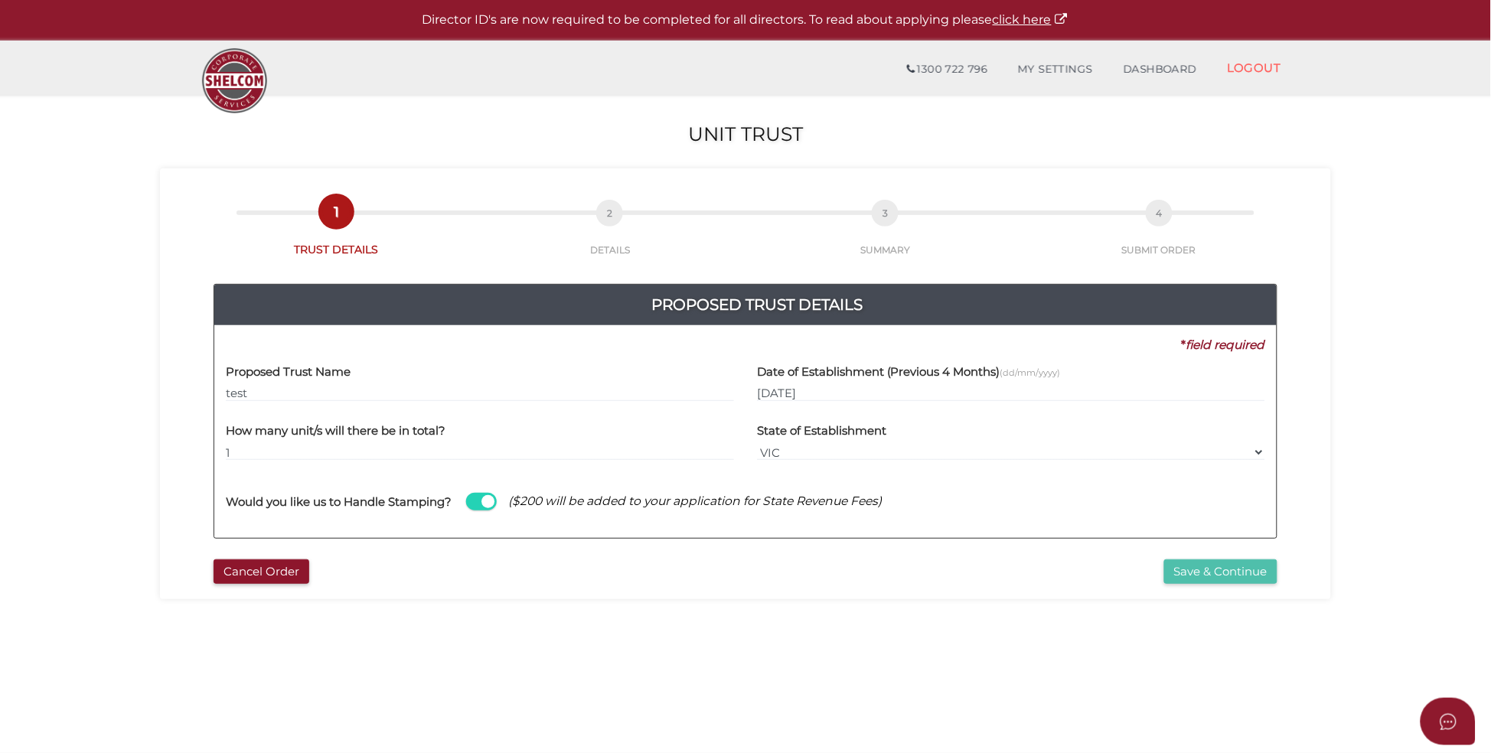
click at [1212, 573] on button "Save & Continue" at bounding box center [1220, 572] width 113 height 25
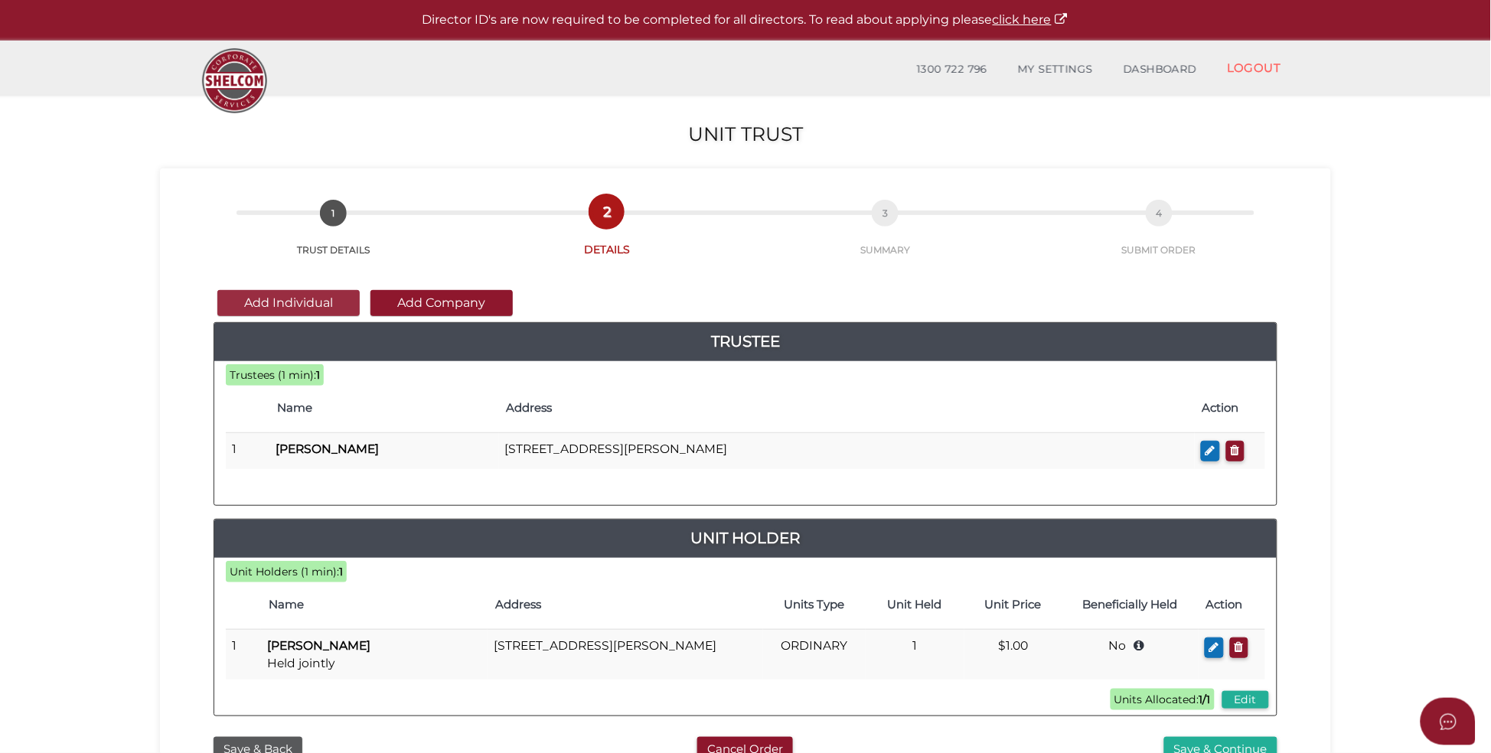
click at [276, 299] on button "Add Individual" at bounding box center [288, 303] width 142 height 26
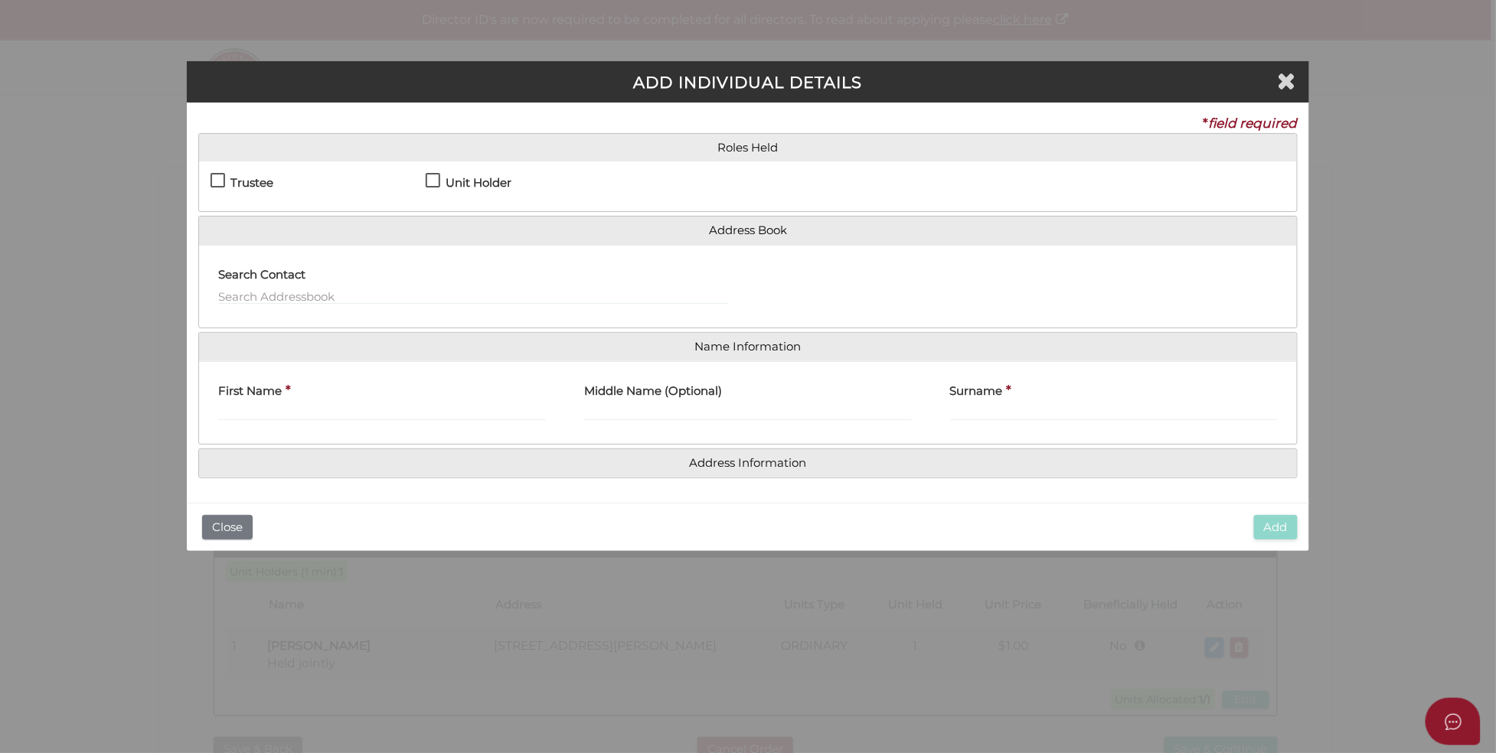
click at [434, 179] on label "Unit Holder" at bounding box center [469, 186] width 86 height 19
checkbox input "true"
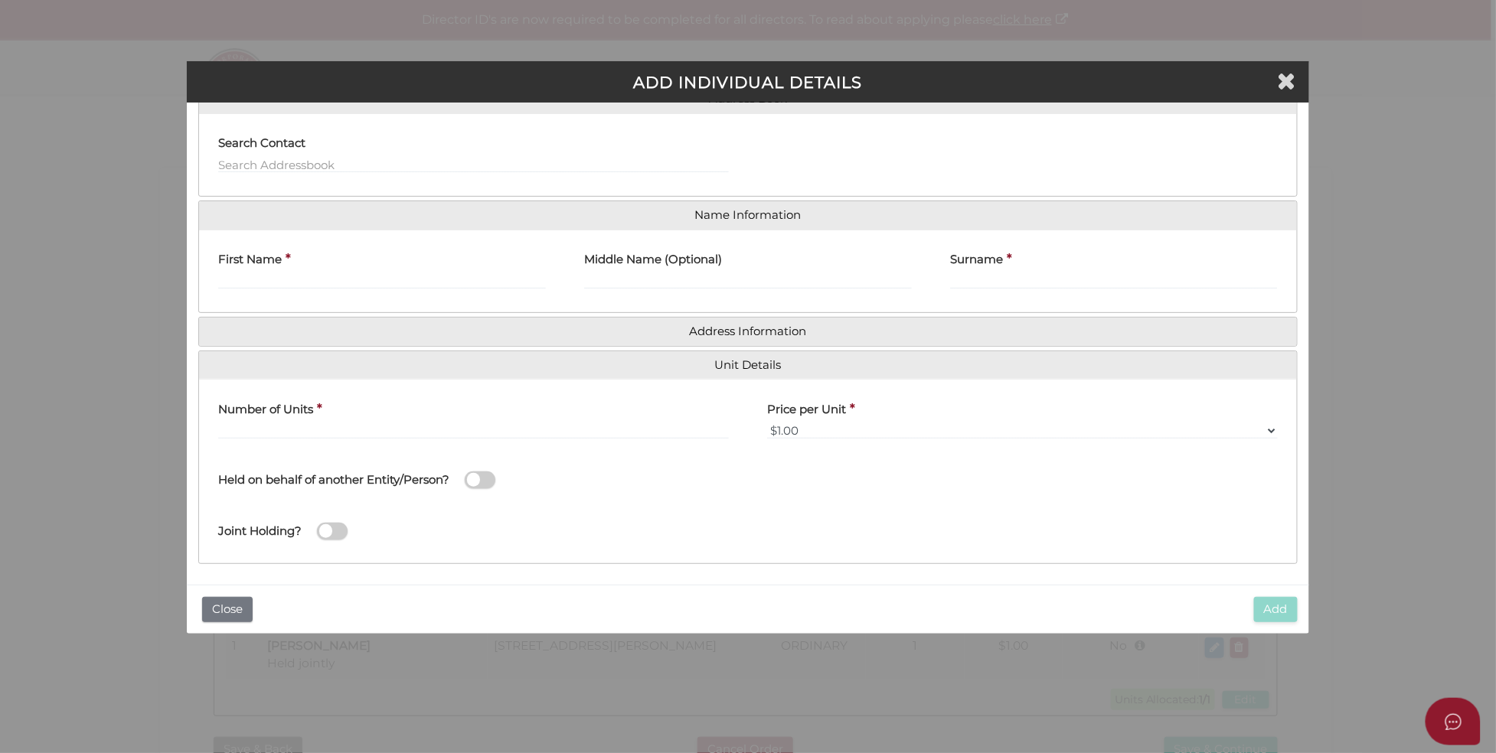
scroll to position [135, 0]
click at [331, 529] on span at bounding box center [332, 528] width 31 height 18
click at [0, 0] on input "checkbox" at bounding box center [0, 0] width 0 height 0
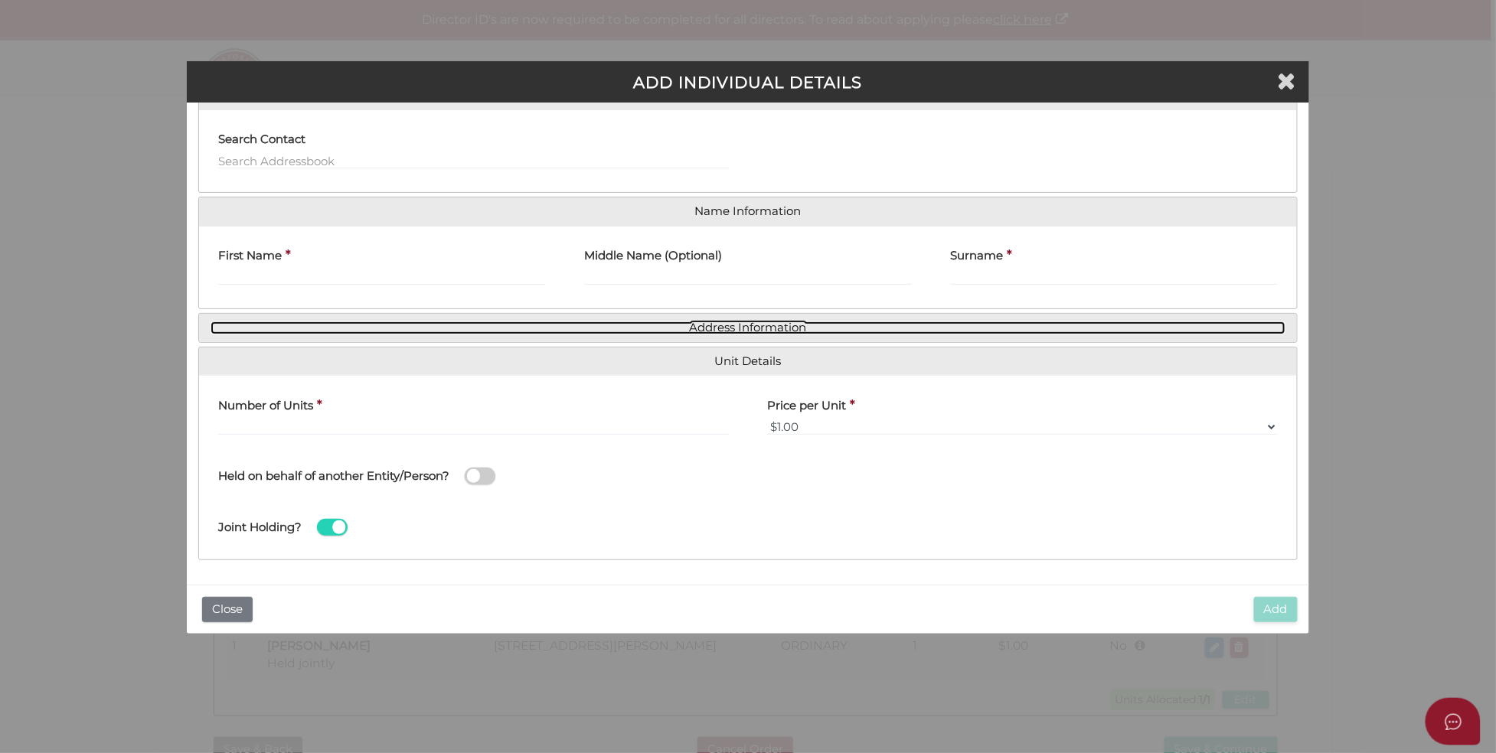
drag, startPoint x: 770, startPoint y: 325, endPoint x: 780, endPoint y: 325, distance: 10.0
click at [770, 325] on link "Address Information" at bounding box center [747, 327] width 1075 height 13
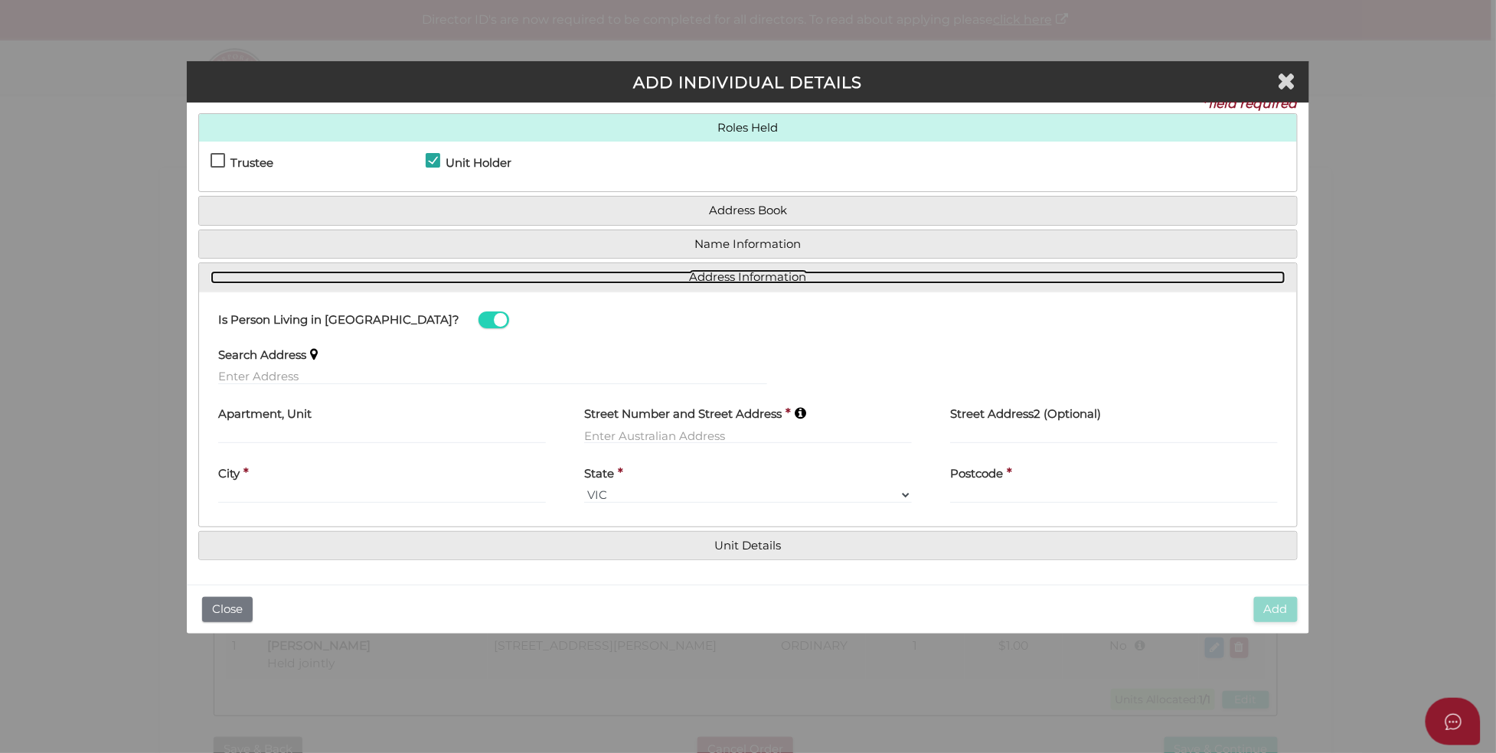
scroll to position [20, 0]
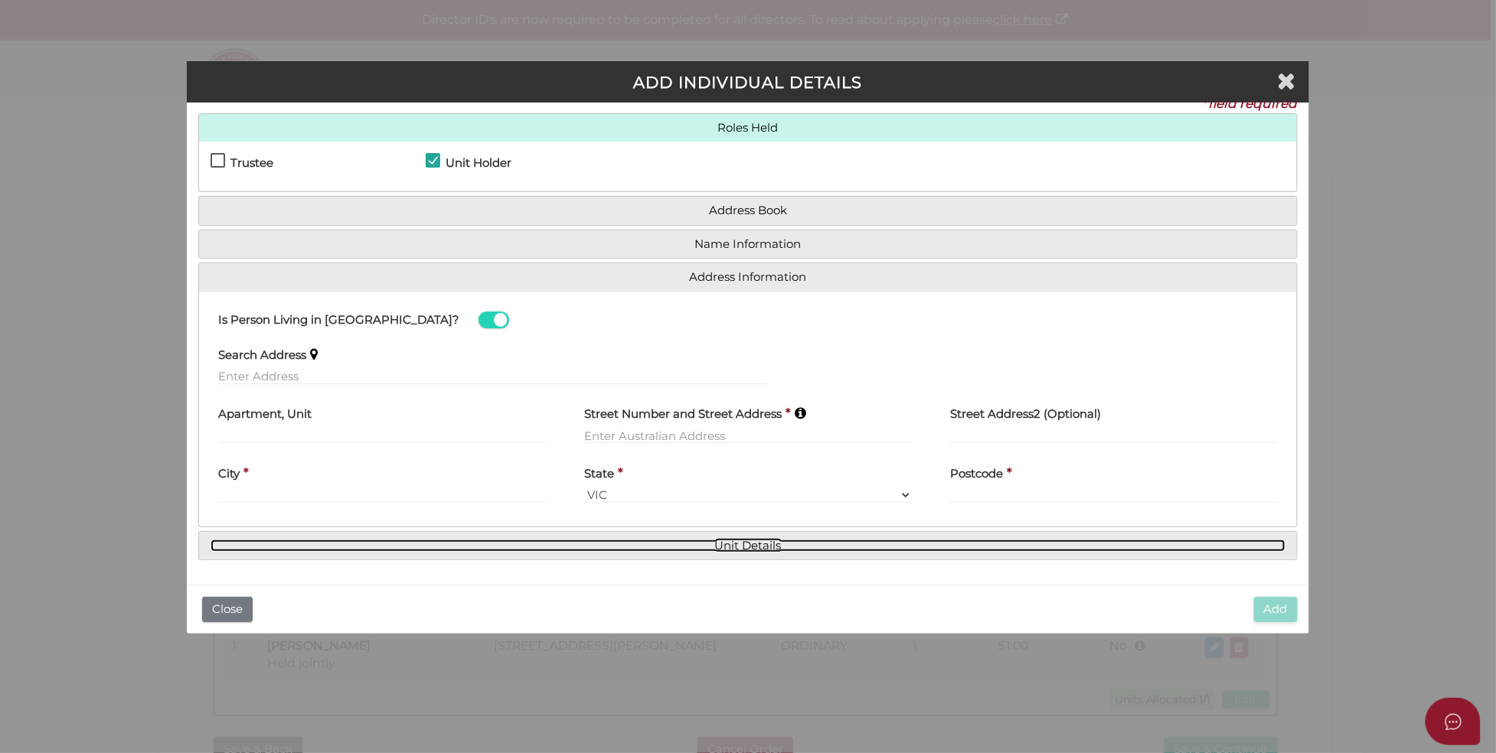
click at [748, 545] on link "Unit Details" at bounding box center [747, 546] width 1075 height 13
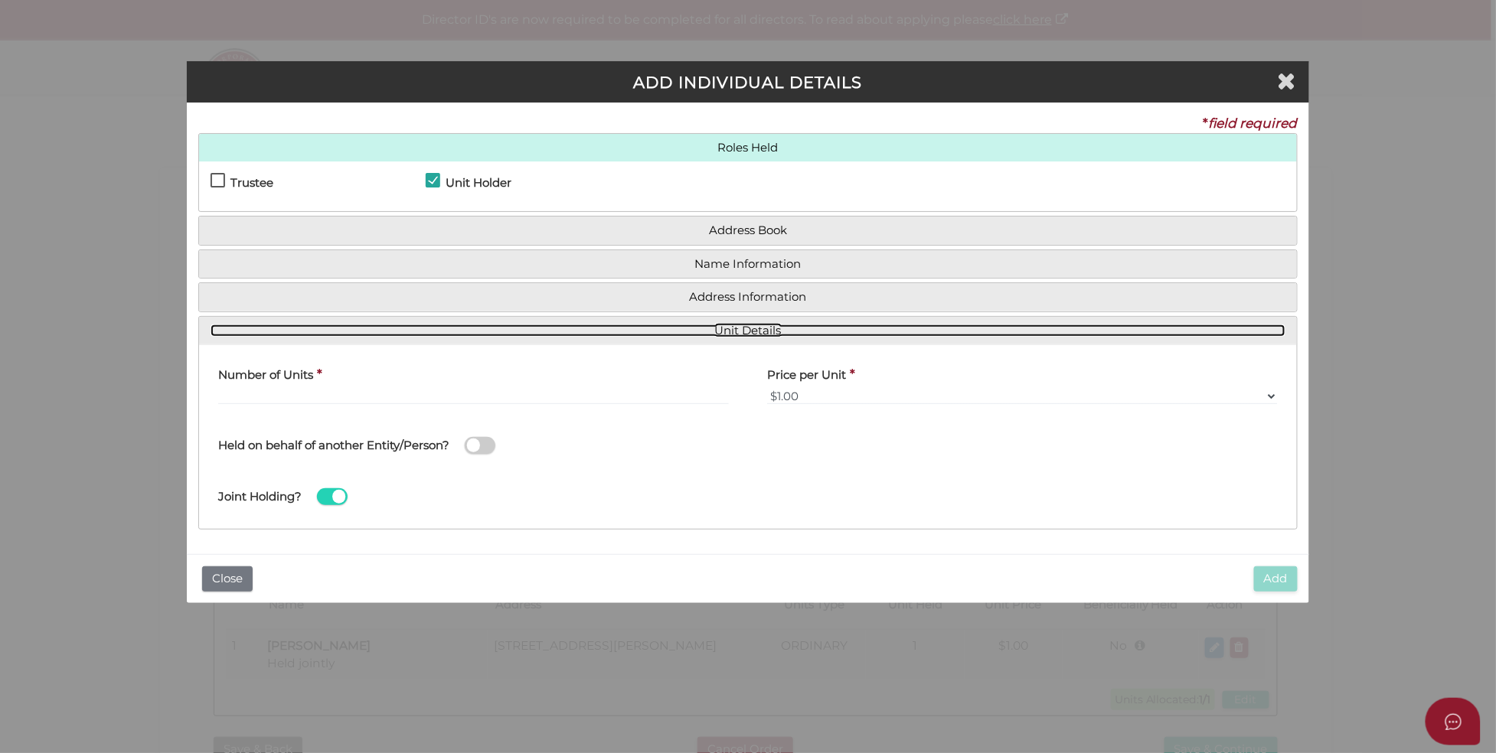
scroll to position [0, 0]
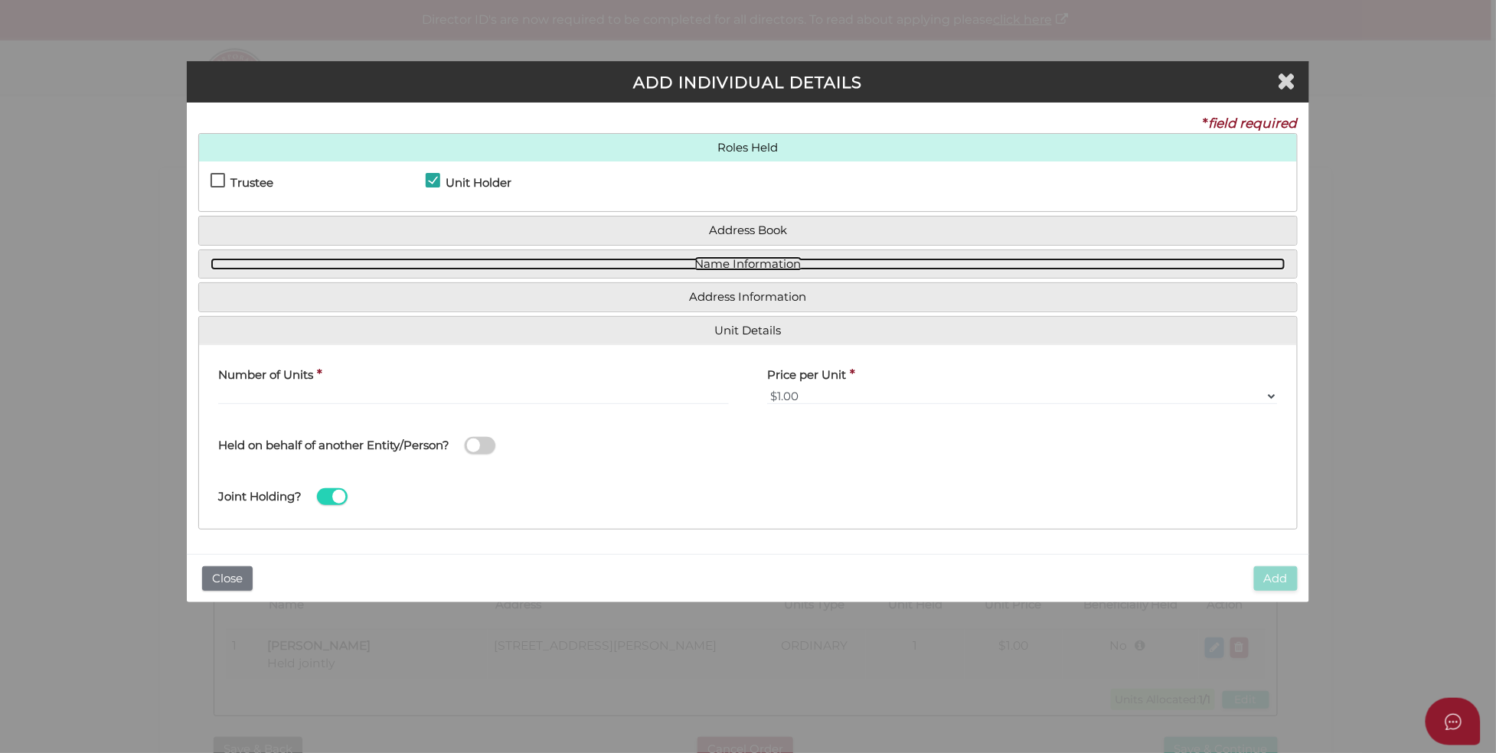
click at [777, 263] on link "Name Information" at bounding box center [747, 264] width 1075 height 13
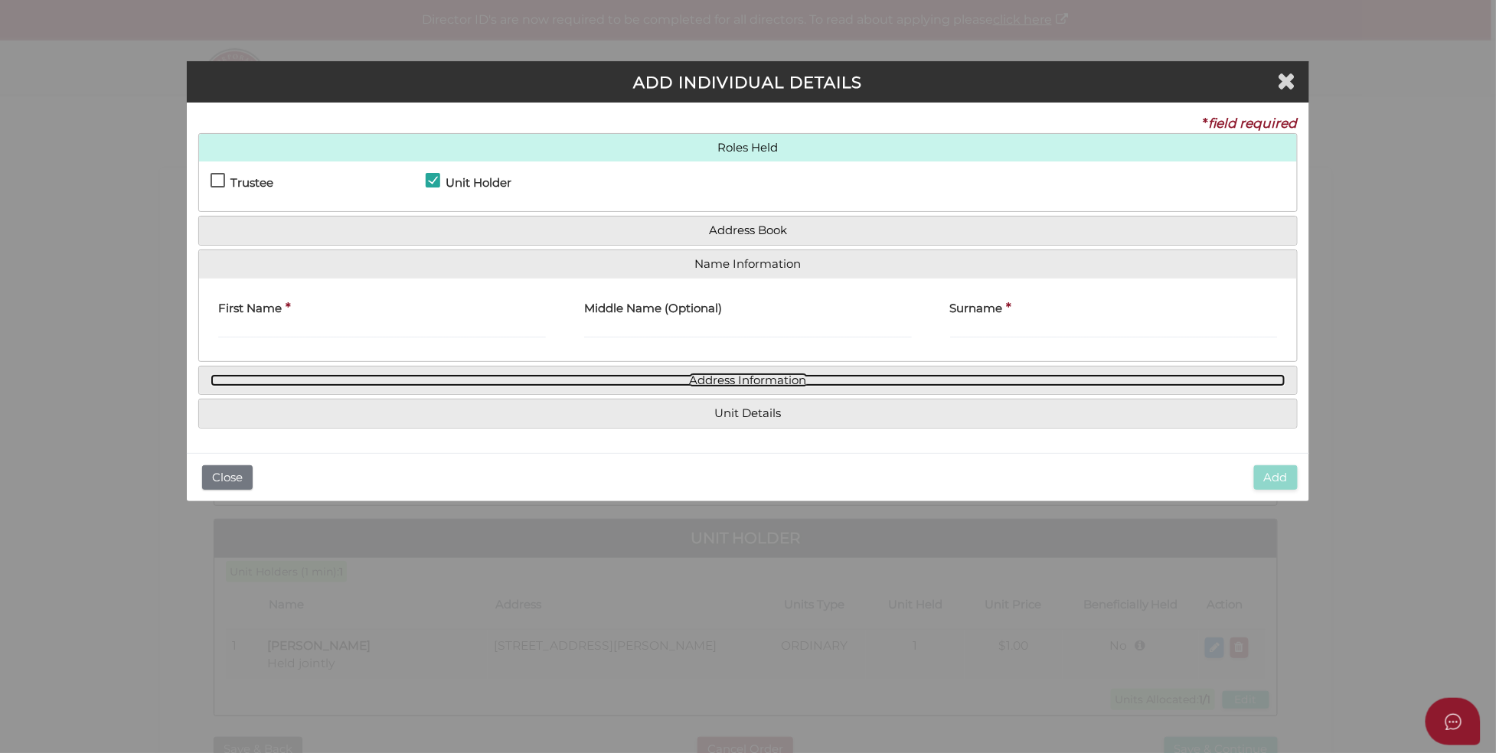
click at [725, 378] on link "Address Information" at bounding box center [747, 380] width 1075 height 13
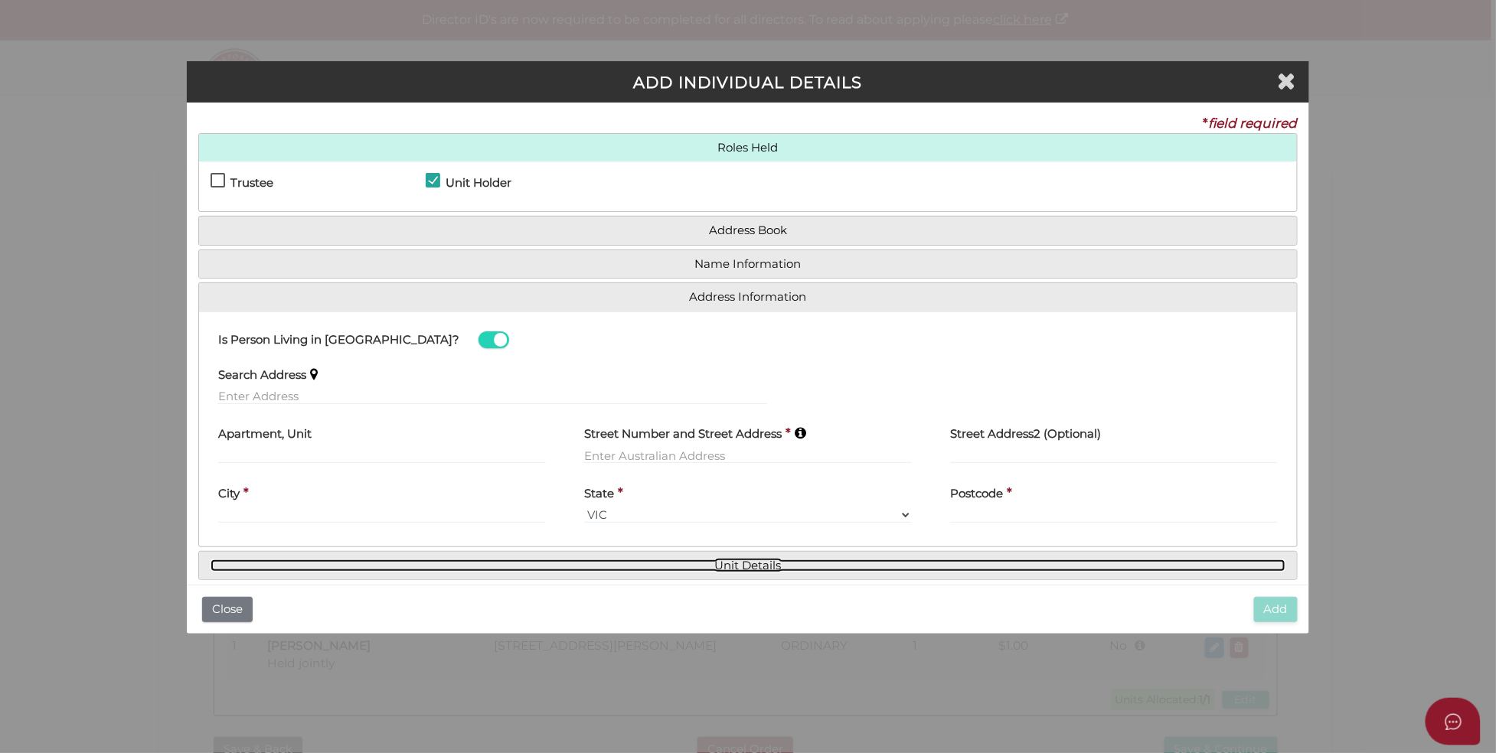
click at [757, 566] on link "Unit Details" at bounding box center [747, 566] width 1075 height 13
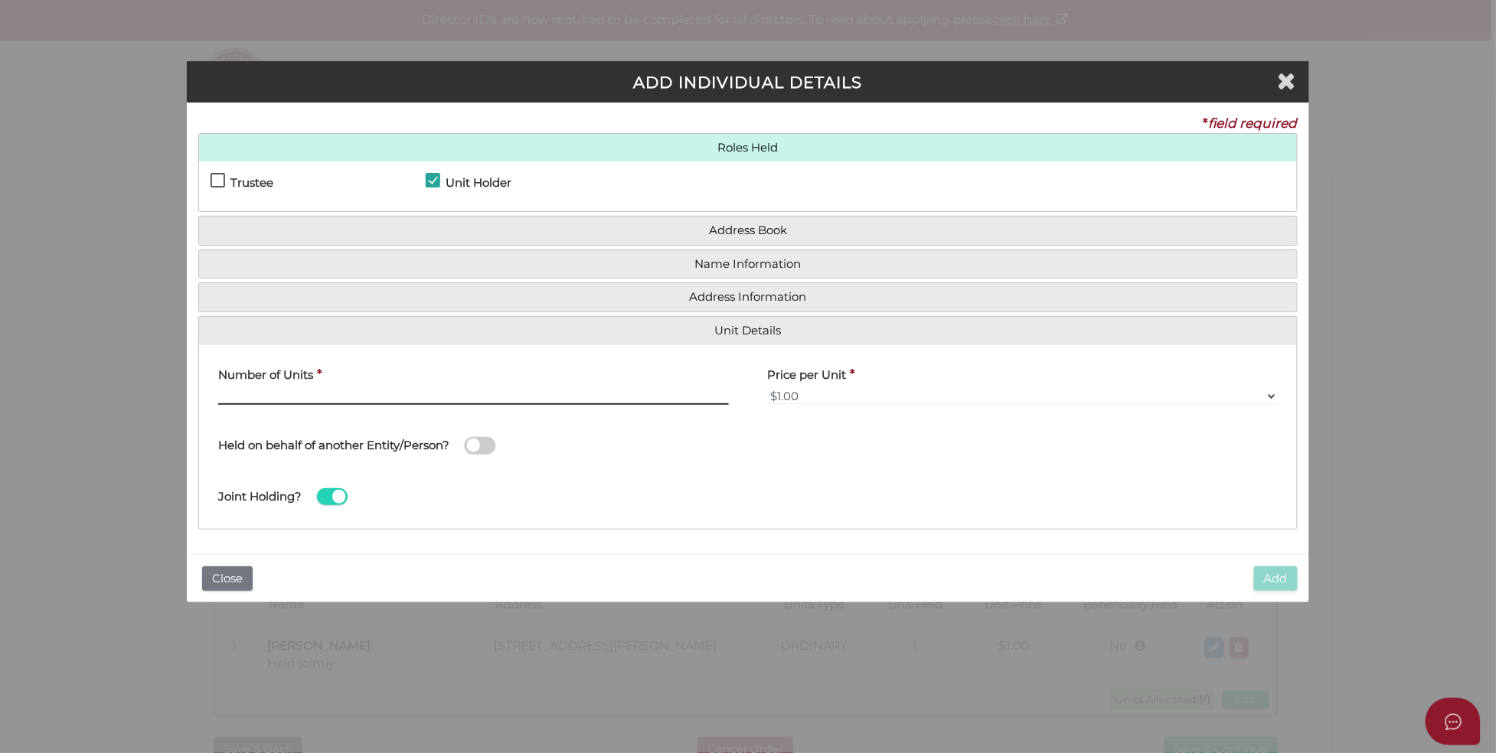
click at [357, 393] on input "text" at bounding box center [473, 396] width 511 height 17
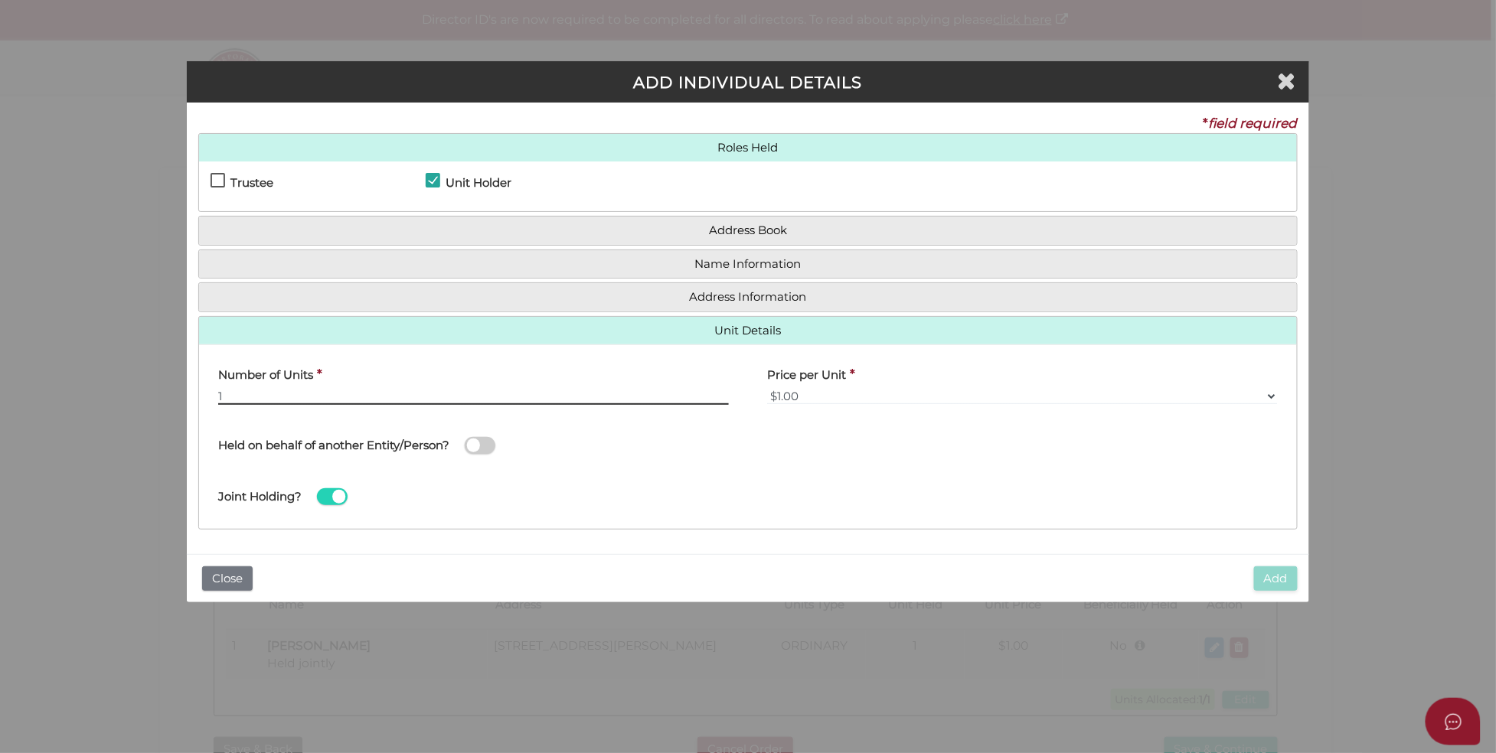
type input "1"
click at [479, 444] on span at bounding box center [480, 446] width 31 height 18
click at [0, 0] on input "checkbox" at bounding box center [0, 0] width 0 height 0
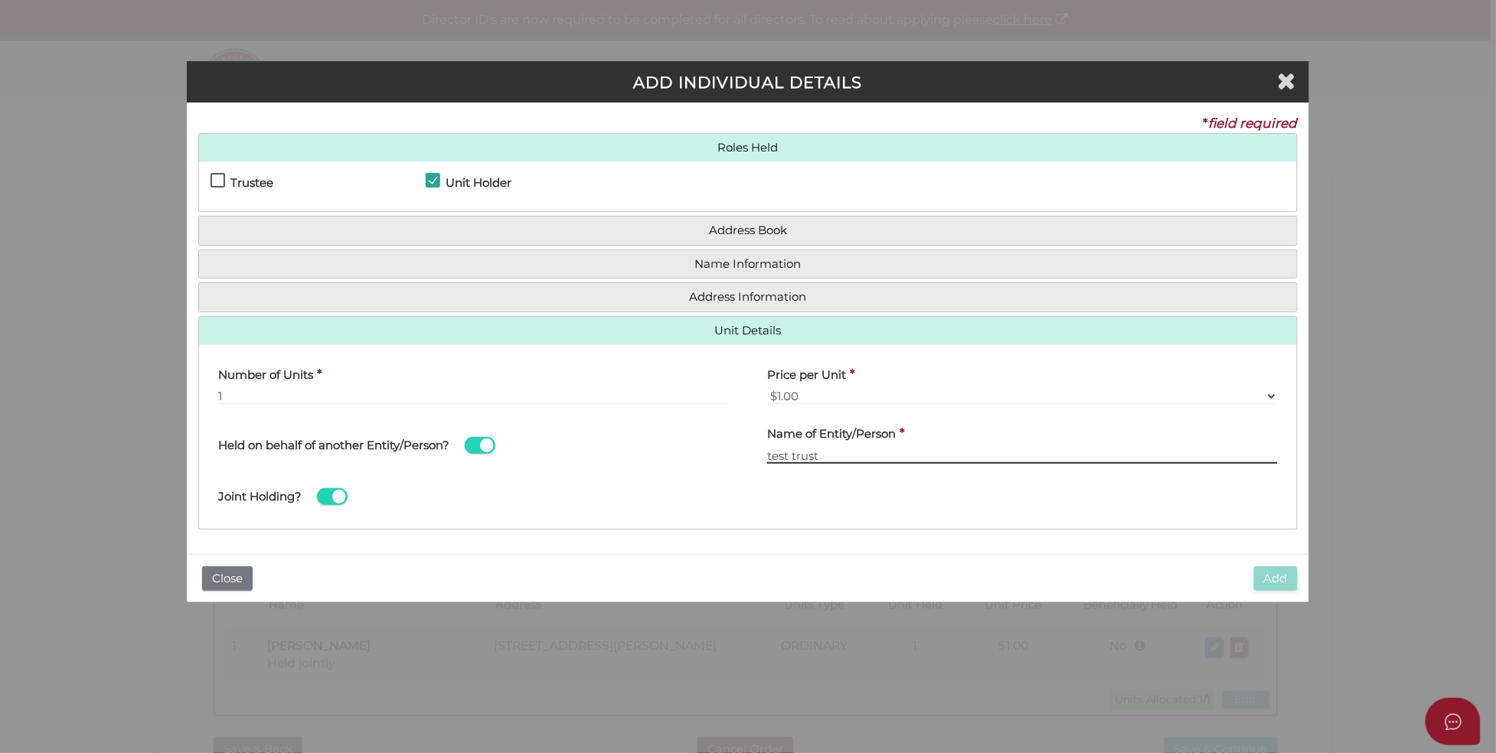
type input "test trust"
click at [332, 489] on span at bounding box center [332, 497] width 31 height 18
click at [0, 0] on input "checkbox" at bounding box center [0, 0] width 0 height 0
click at [329, 498] on span at bounding box center [332, 497] width 31 height 18
click at [0, 0] on input "checkbox" at bounding box center [0, 0] width 0 height 0
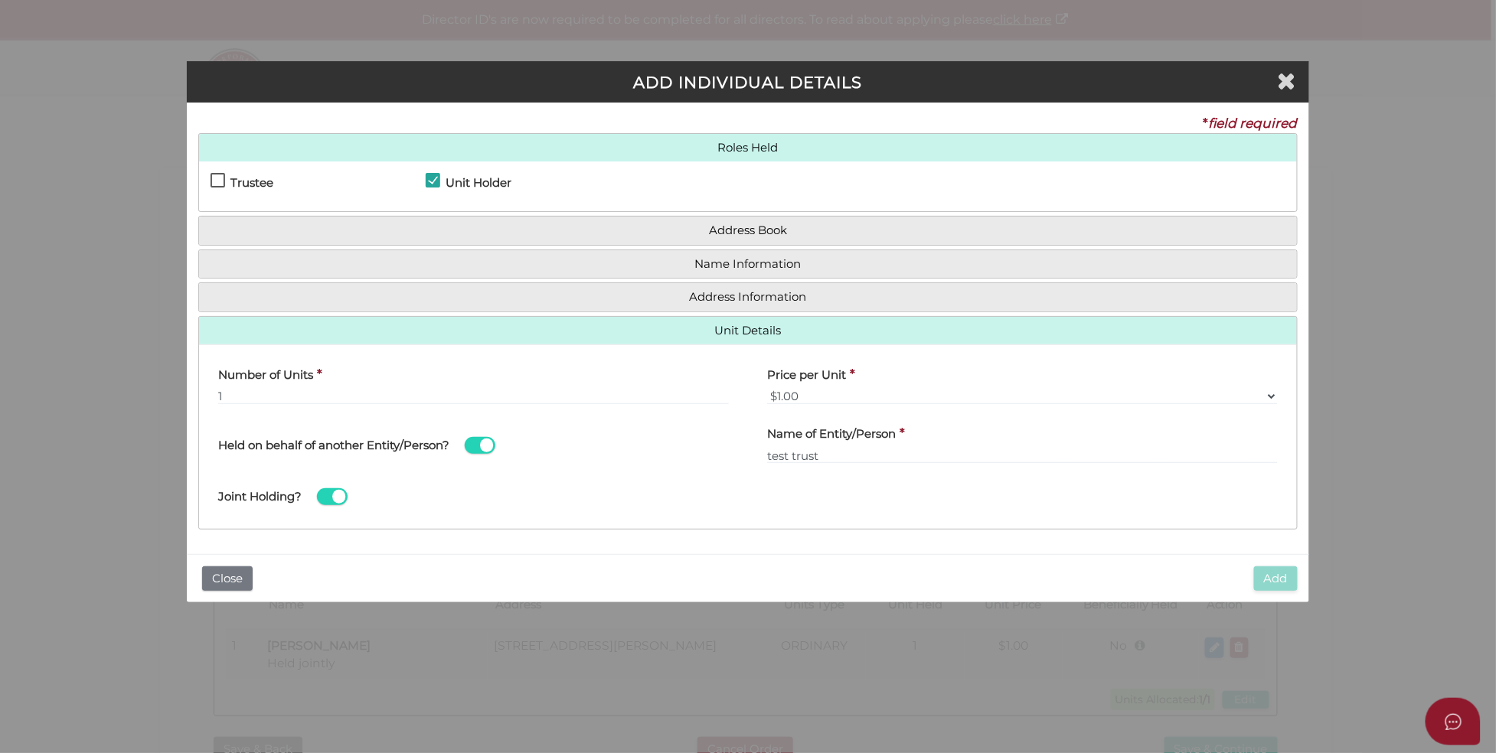
click at [515, 513] on div "Joint Holding?" at bounding box center [492, 493] width 587 height 50
